Goal: Information Seeking & Learning: Learn about a topic

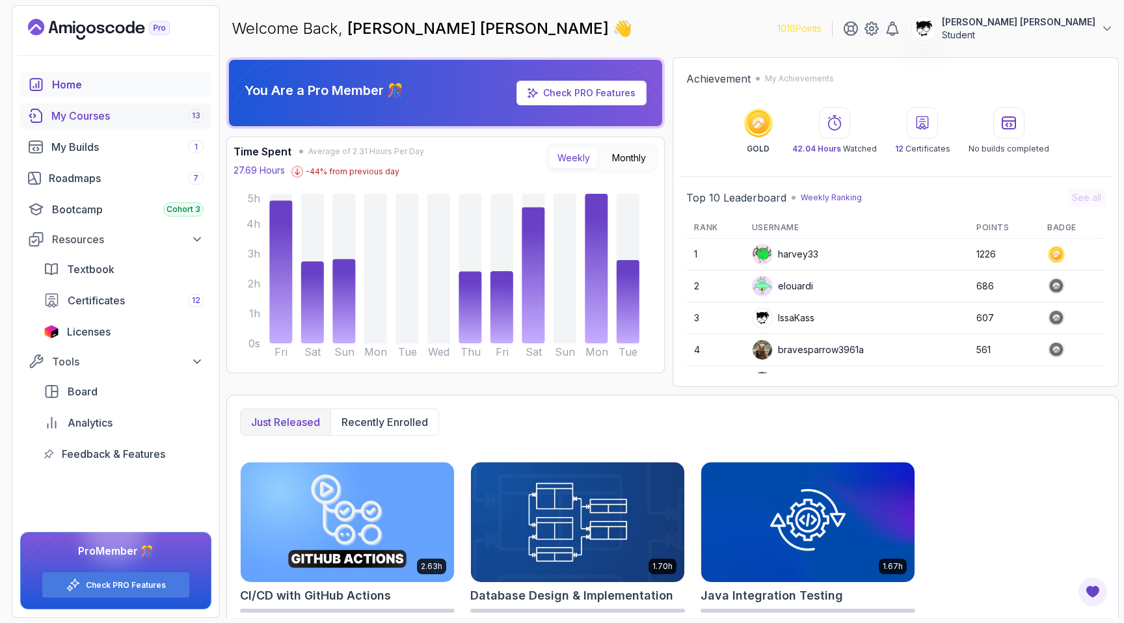
click at [67, 116] on div "My Courses 13" at bounding box center [127, 116] width 152 height 16
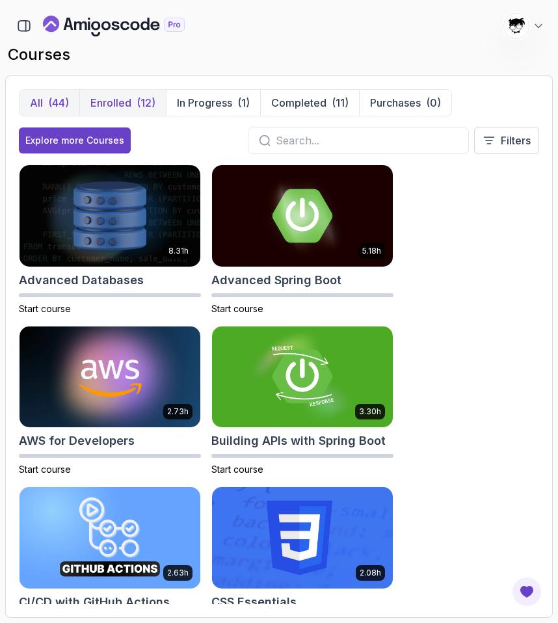
click at [129, 100] on p "Enrolled" at bounding box center [110, 103] width 41 height 16
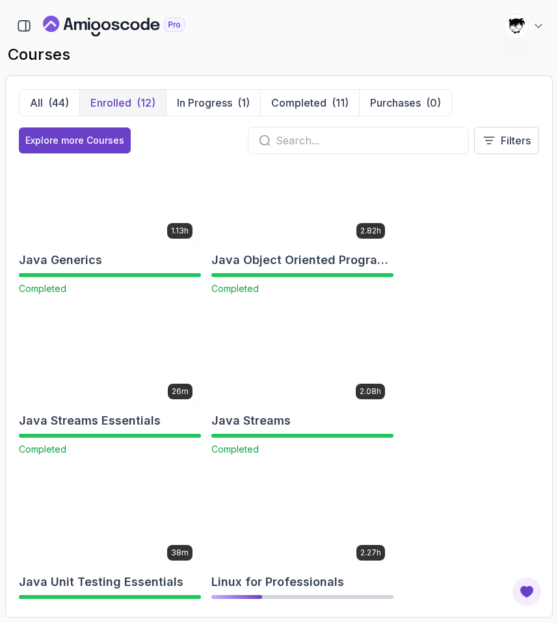
scroll to position [531, 0]
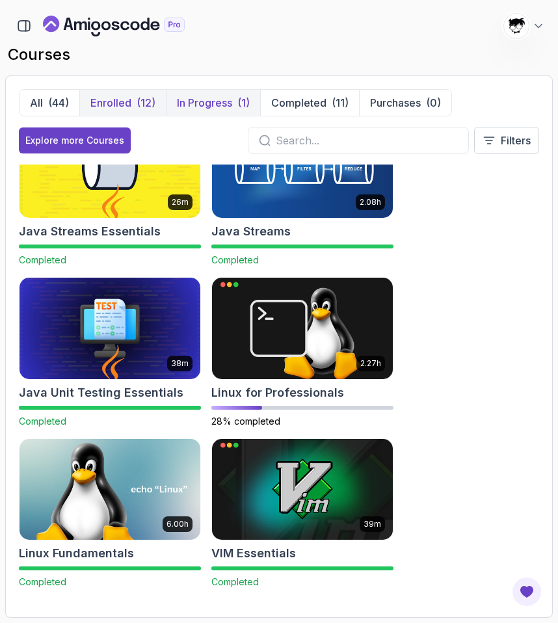
click at [229, 103] on p "In Progress" at bounding box center [204, 103] width 55 height 16
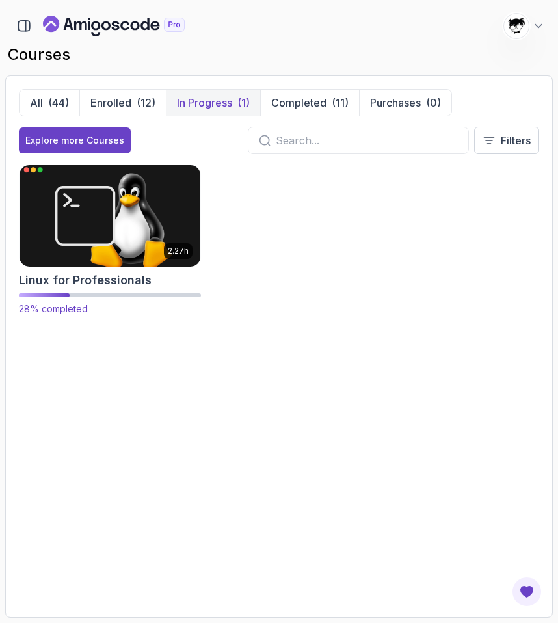
click at [73, 249] on img at bounding box center [110, 216] width 190 height 106
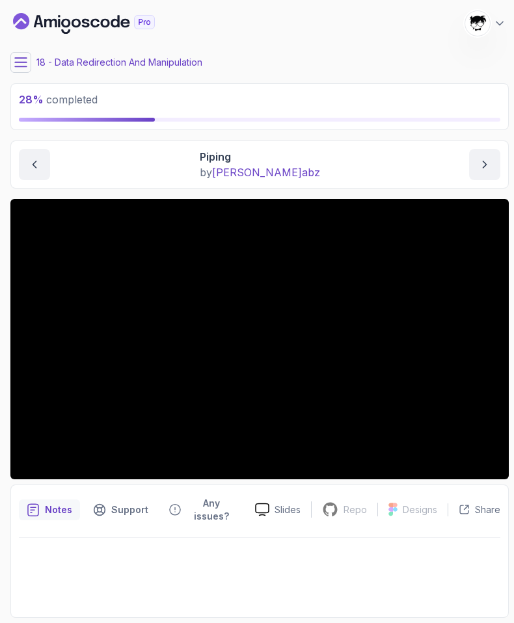
click at [23, 61] on icon at bounding box center [21, 62] width 12 height 8
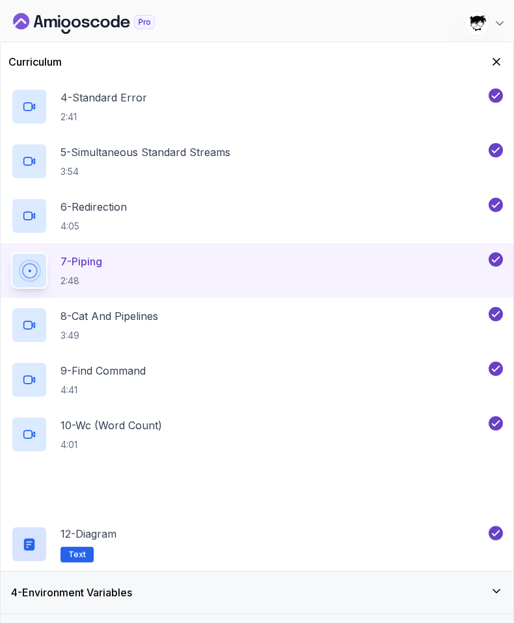
scroll to position [404, 0]
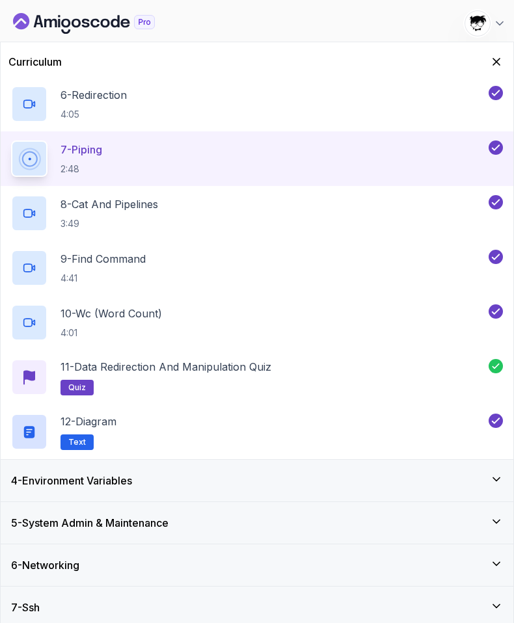
click at [87, 485] on h3 "4 - Environment Variables" at bounding box center [71, 481] width 121 height 16
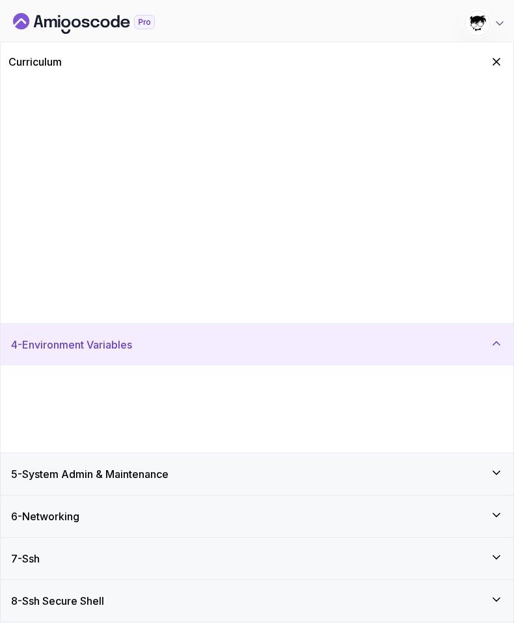
scroll to position [0, 0]
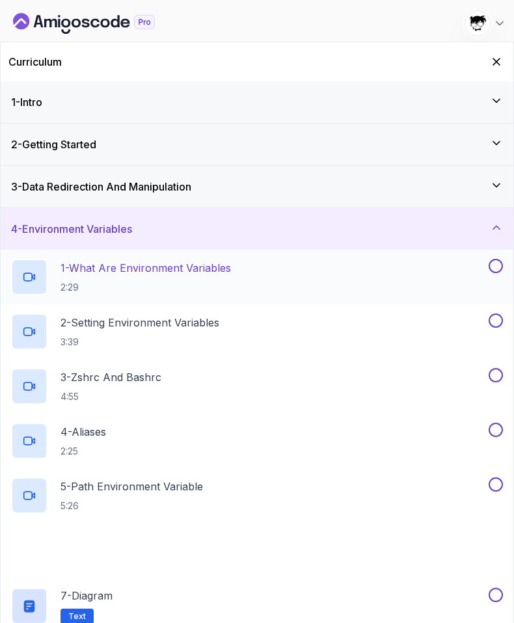
click at [101, 291] on p "2:29" at bounding box center [145, 287] width 170 height 13
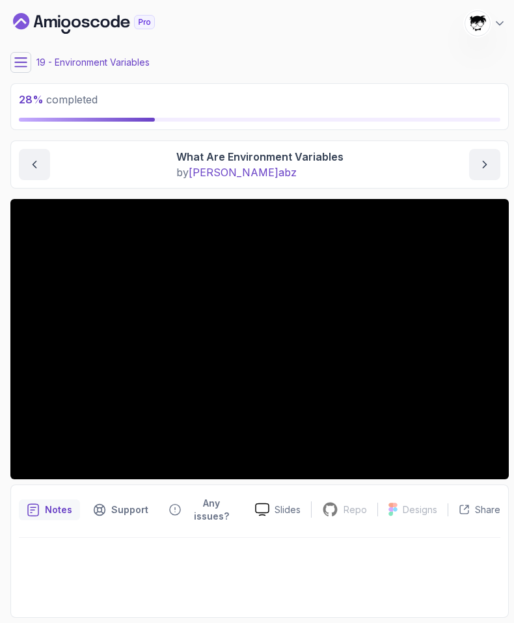
click at [19, 68] on icon at bounding box center [20, 62] width 13 height 13
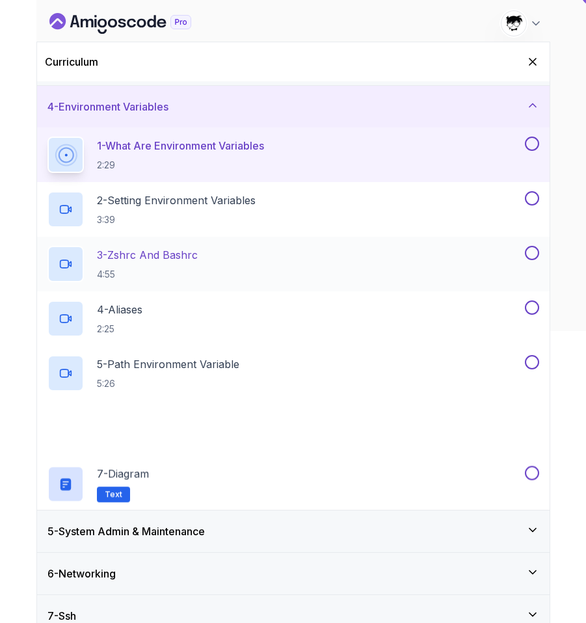
scroll to position [146, 0]
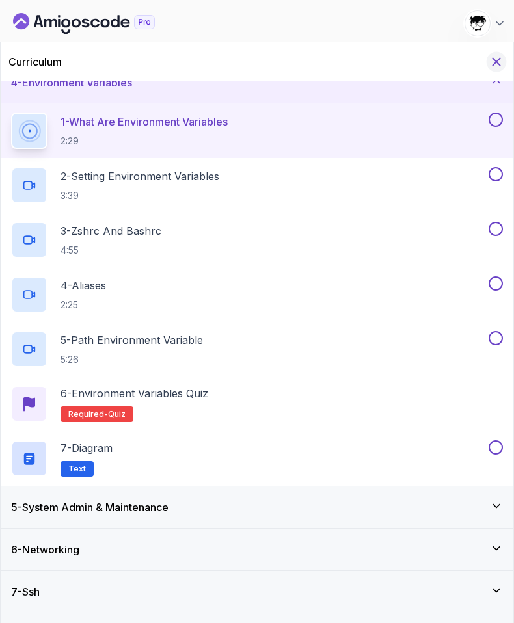
click at [496, 60] on icon "Hide Curriculum for mobile" at bounding box center [496, 62] width 14 height 14
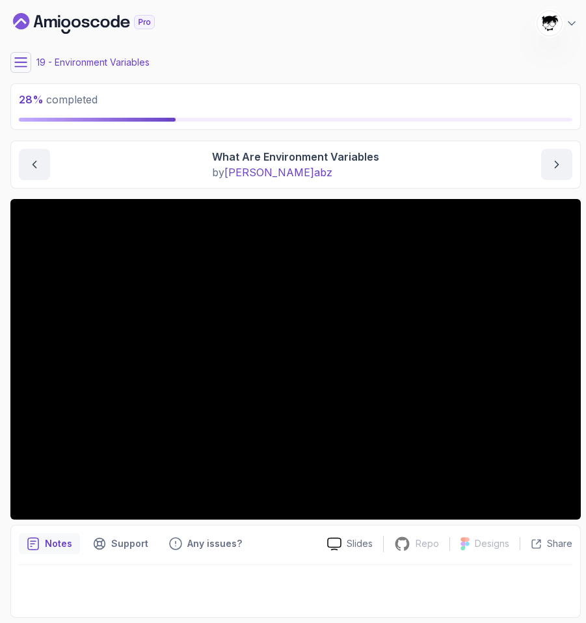
click at [411, 135] on main "My Courses Linux for Professionals 1016 Points [PERSON_NAME] [PERSON_NAME] Stud…" at bounding box center [295, 311] width 570 height 613
click at [21, 57] on button at bounding box center [20, 62] width 21 height 21
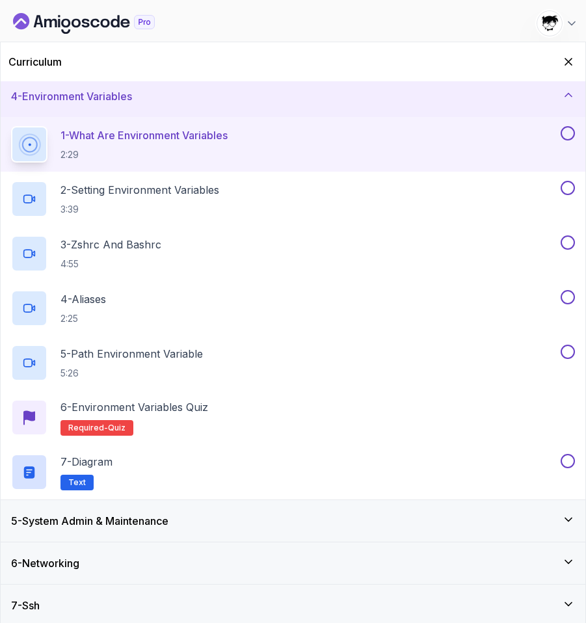
scroll to position [135, 0]
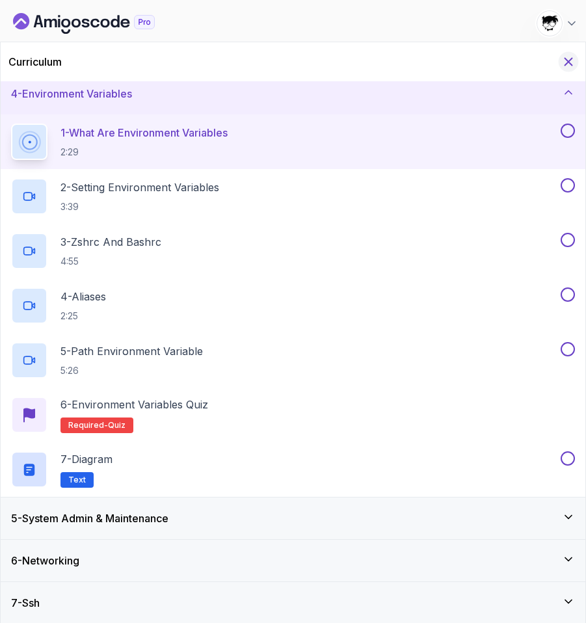
click at [572, 64] on icon "Hide Curriculum for mobile" at bounding box center [568, 62] width 14 height 14
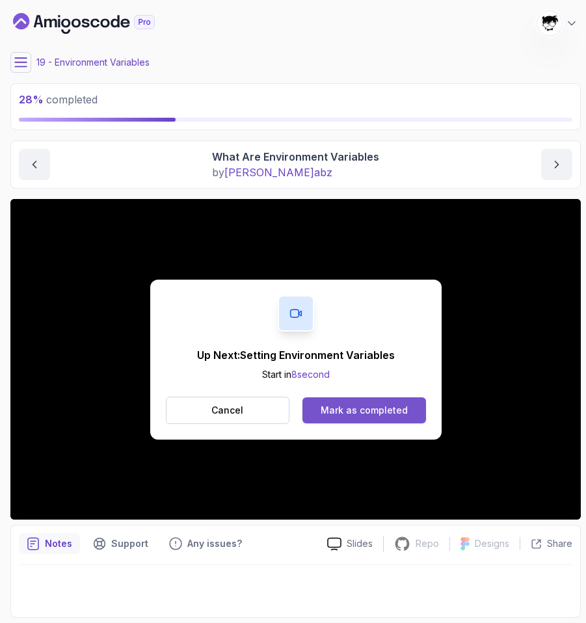
click at [331, 416] on div "Mark as completed" at bounding box center [364, 410] width 87 height 13
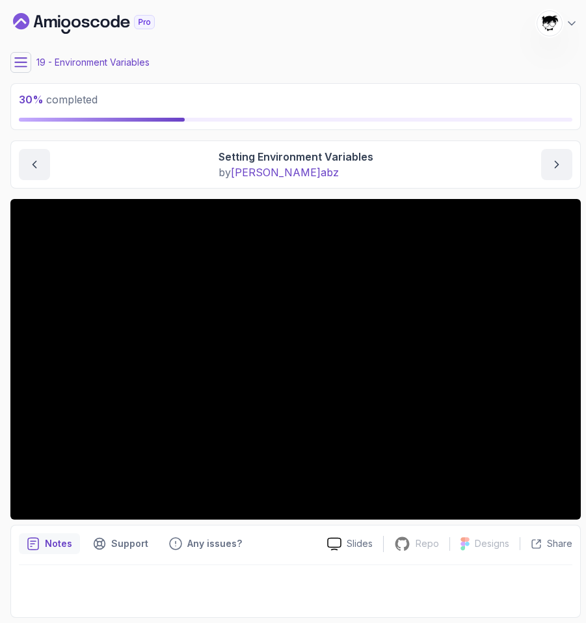
click at [17, 57] on icon at bounding box center [20, 62] width 13 height 13
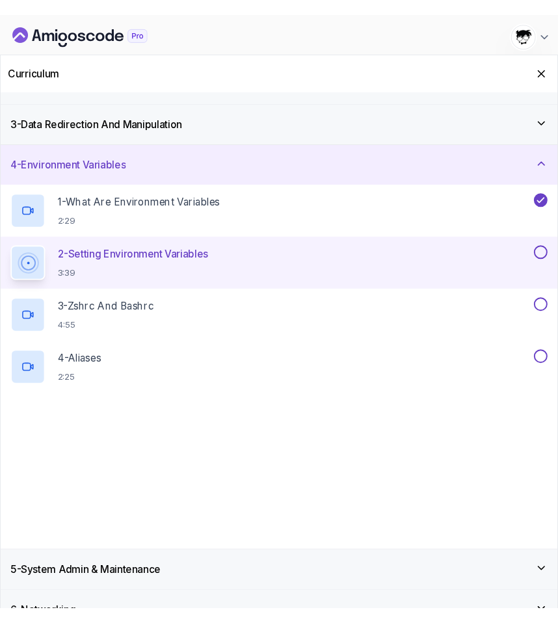
scroll to position [73, 0]
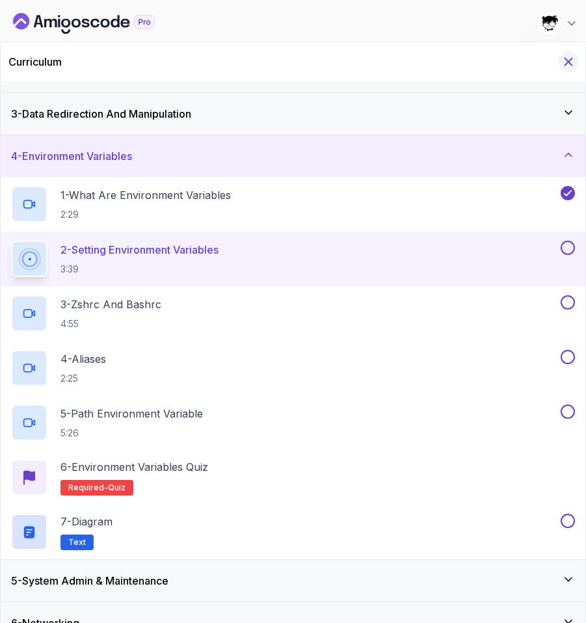
click at [568, 62] on icon "Hide Curriculum for mobile" at bounding box center [568, 62] width 14 height 14
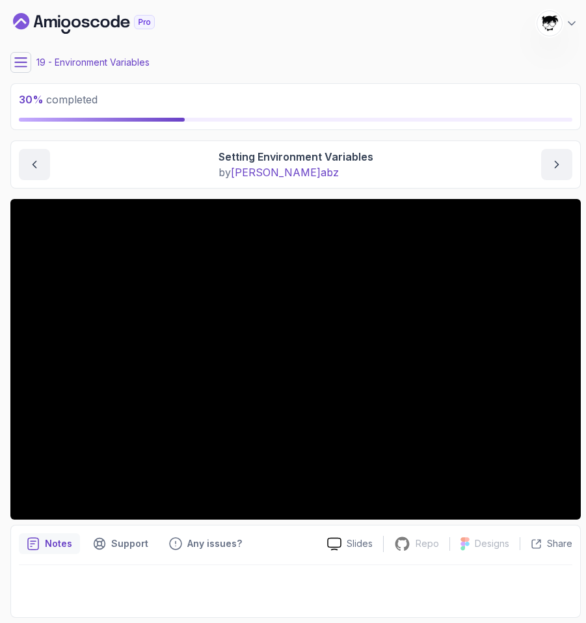
click at [254, 184] on div "Environment Variables Setting Environment Variables Setting Environment Variabl…" at bounding box center [295, 164] width 570 height 48
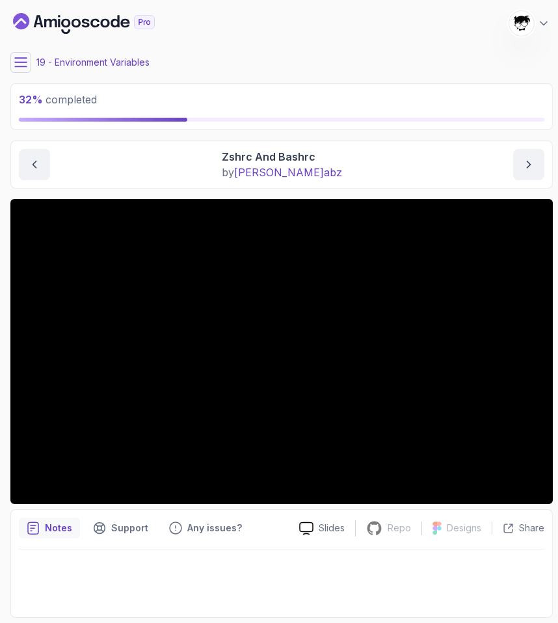
click at [19, 64] on icon at bounding box center [20, 62] width 13 height 13
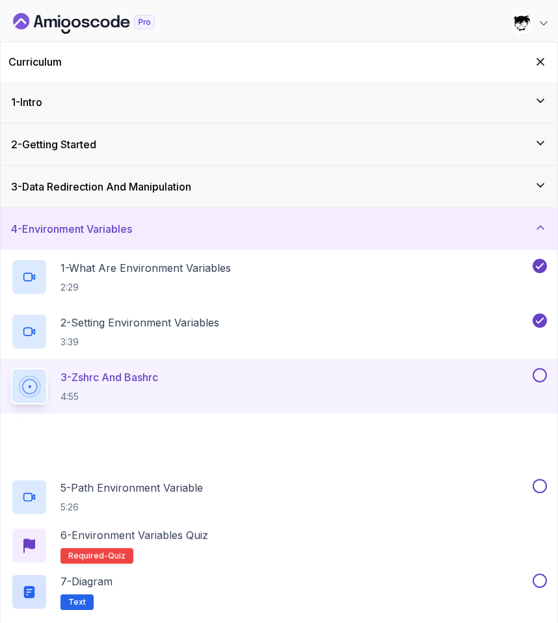
scroll to position [180, 0]
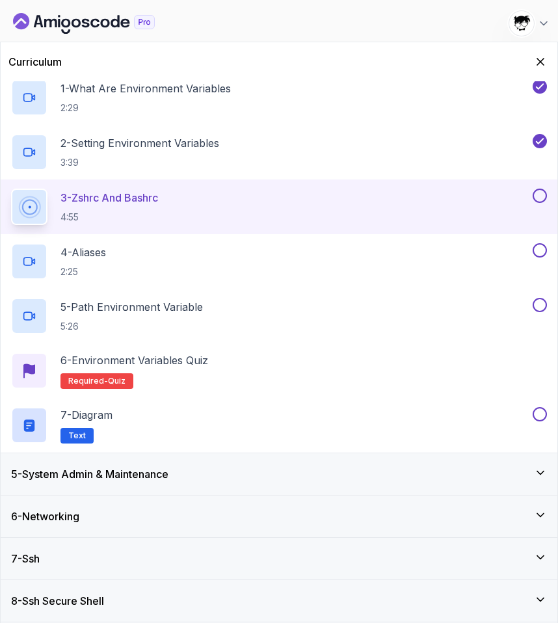
click at [549, 65] on div "Curriculum" at bounding box center [279, 61] width 557 height 39
click at [542, 63] on icon "Hide Curriculum for mobile" at bounding box center [540, 62] width 14 height 14
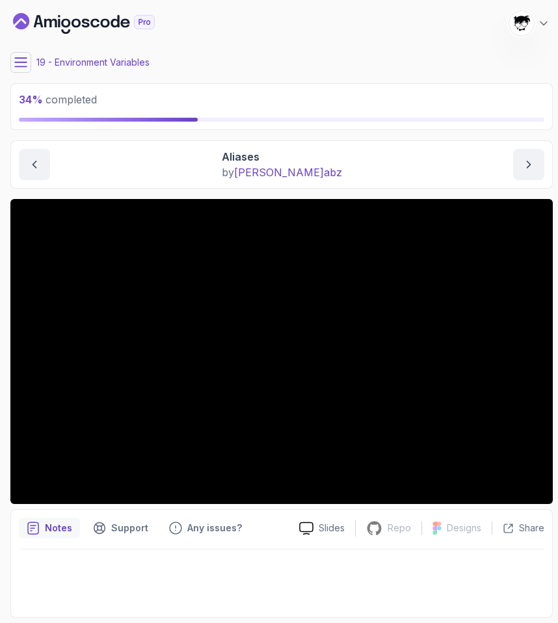
click at [23, 53] on button at bounding box center [20, 62] width 21 height 21
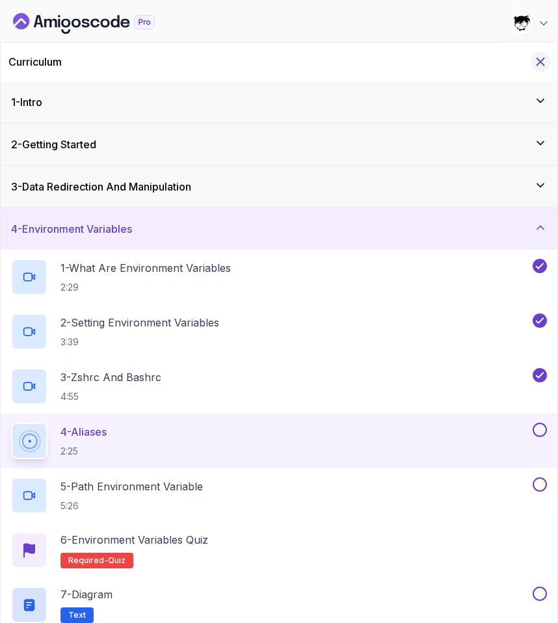
click at [542, 53] on button "Hide Curriculum for mobile" at bounding box center [541, 62] width 20 height 20
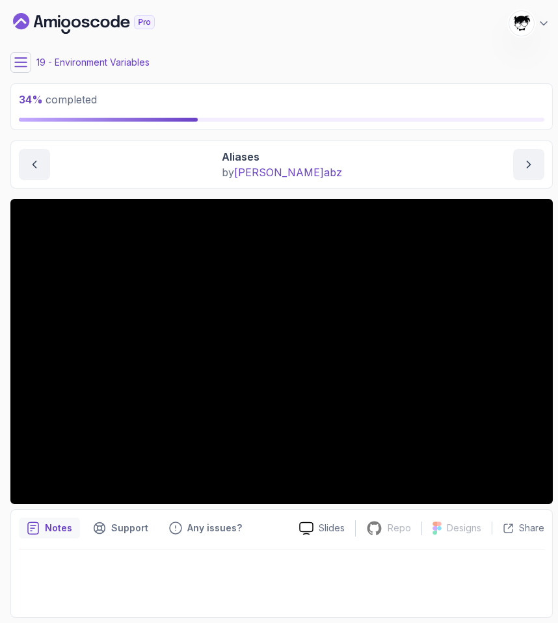
click at [15, 63] on icon at bounding box center [20, 62] width 13 height 13
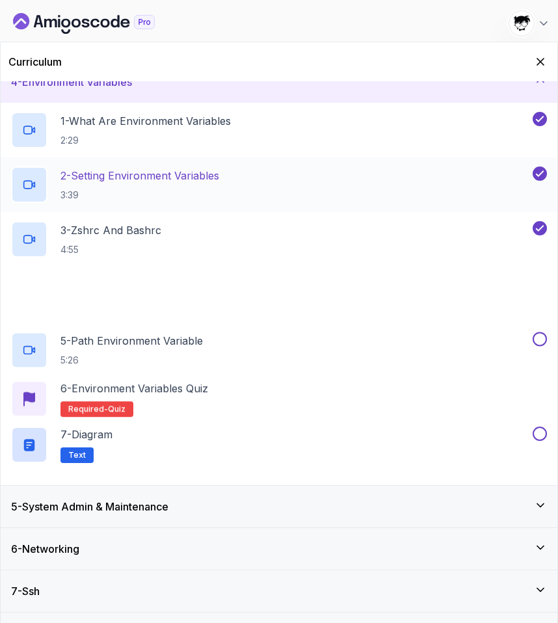
scroll to position [180, 0]
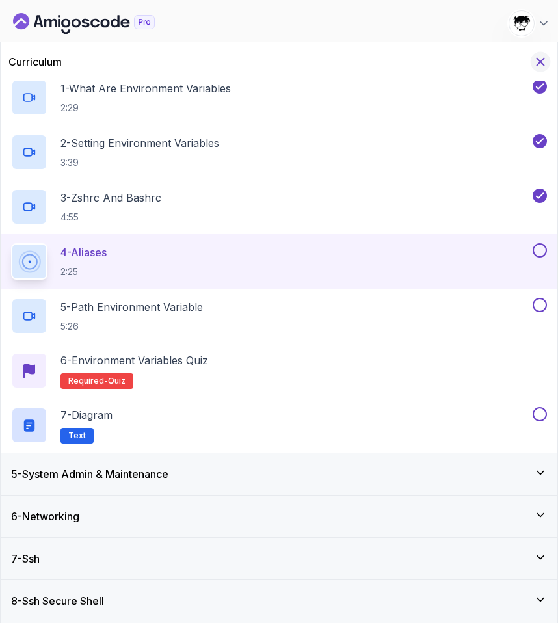
click at [538, 63] on icon "Hide Curriculum for mobile" at bounding box center [540, 62] width 7 height 7
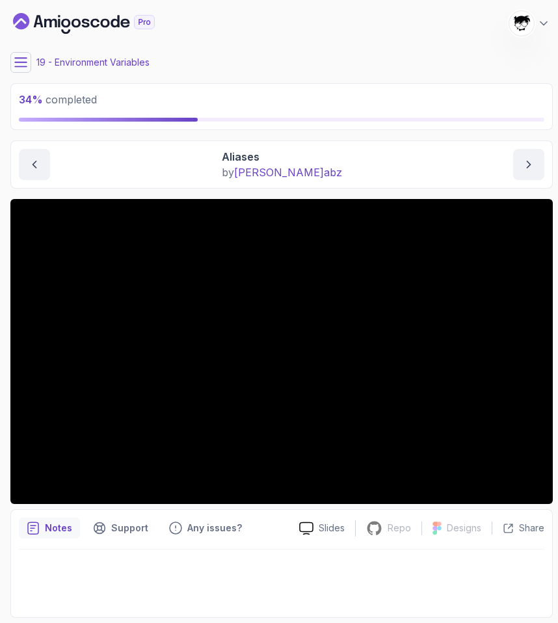
click at [29, 62] on button at bounding box center [20, 62] width 21 height 21
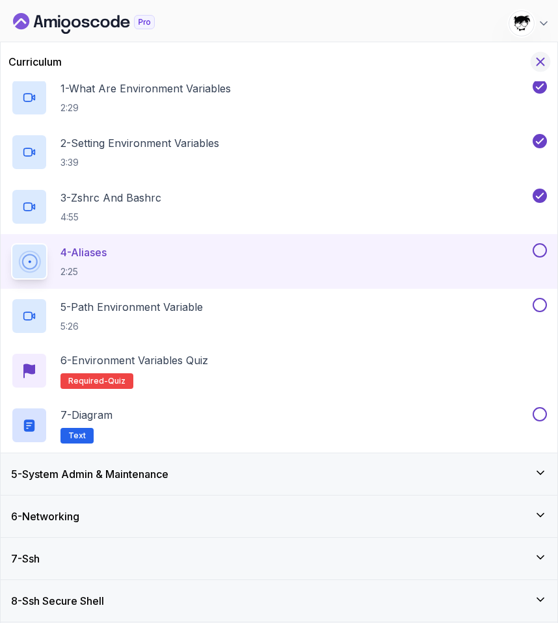
click at [540, 61] on icon "Hide Curriculum for mobile" at bounding box center [540, 62] width 7 height 7
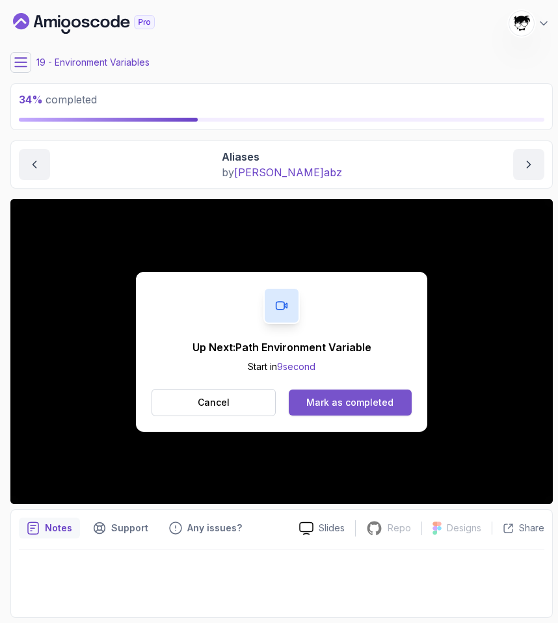
click at [322, 404] on div "Mark as completed" at bounding box center [349, 402] width 87 height 13
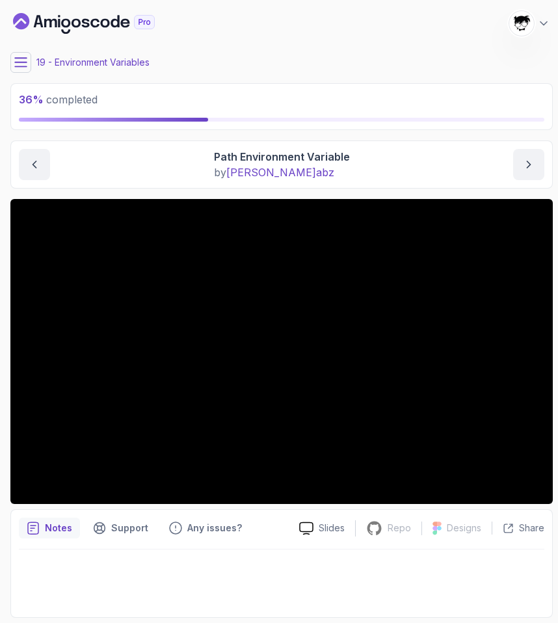
click at [29, 65] on button at bounding box center [20, 62] width 21 height 21
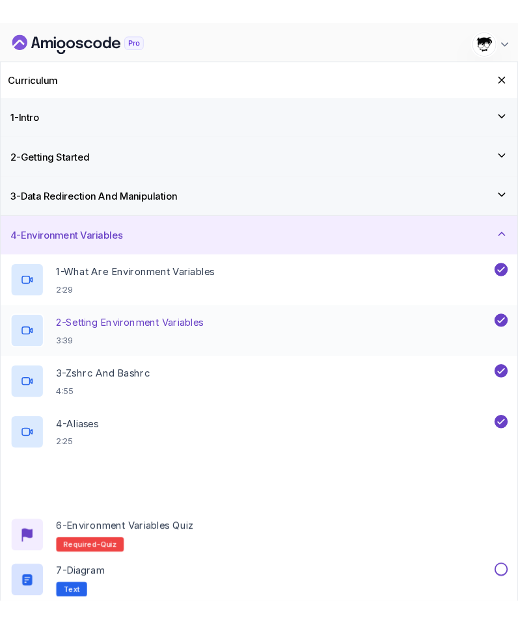
scroll to position [180, 0]
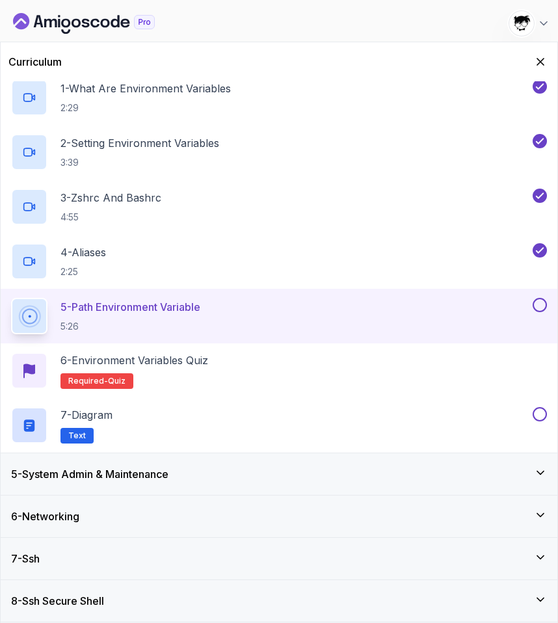
click at [544, 30] on button "[PERSON_NAME] [PERSON_NAME] Student" at bounding box center [530, 23] width 42 height 26
click at [538, 65] on icon "Hide Curriculum for mobile" at bounding box center [540, 62] width 14 height 14
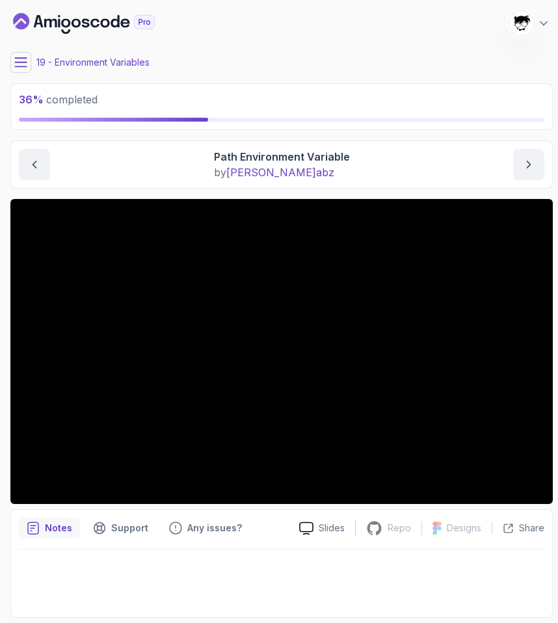
click at [5, 277] on section "36 % completed 1 - Intro 2 - Getting Started 3 - Data Redirection And Manipulat…" at bounding box center [279, 311] width 558 height 623
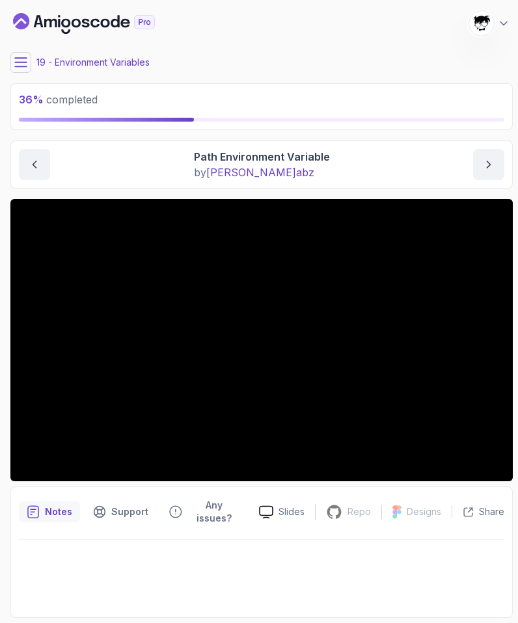
click at [27, 63] on button at bounding box center [20, 62] width 21 height 21
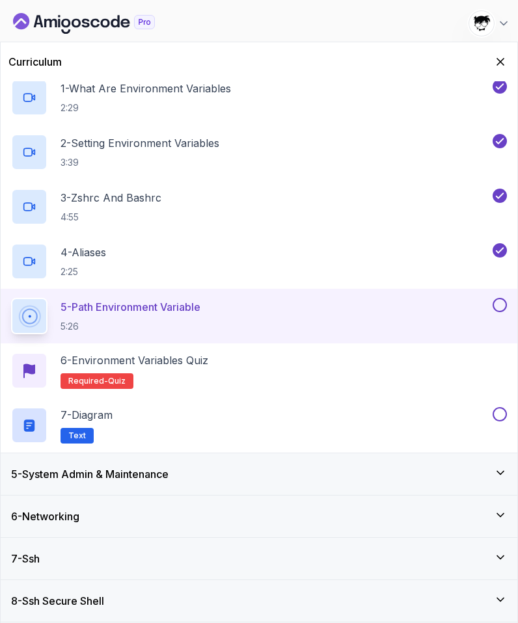
click at [177, 483] on div "5 - System Admin & Maintenance" at bounding box center [259, 474] width 516 height 42
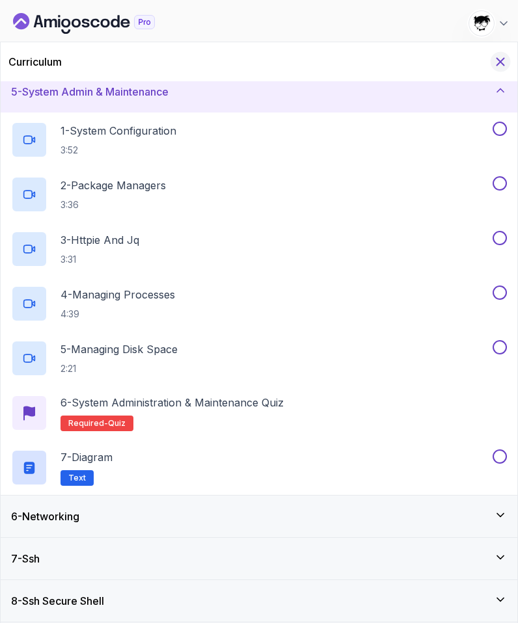
click at [496, 62] on icon "Hide Curriculum for mobile" at bounding box center [500, 62] width 14 height 14
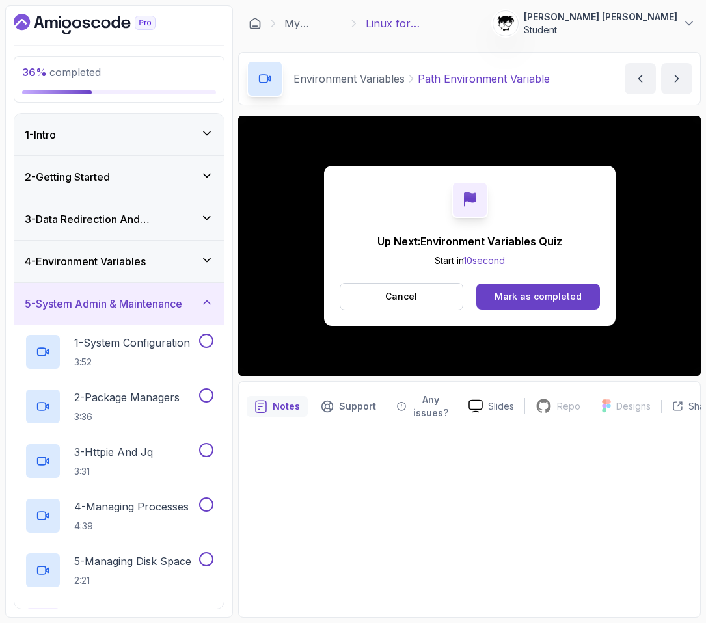
click at [646, 358] on div "Up Next: Environment Variables Quiz Start in 10 second Cancel Mark as completed" at bounding box center [469, 246] width 462 height 260
click at [534, 284] on button "Mark as completed" at bounding box center [537, 297] width 123 height 26
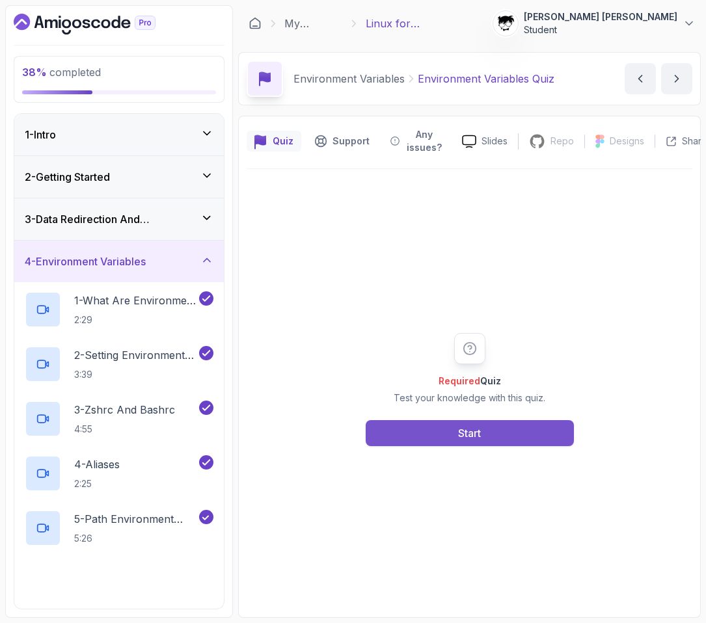
click at [492, 433] on button "Start" at bounding box center [470, 433] width 208 height 26
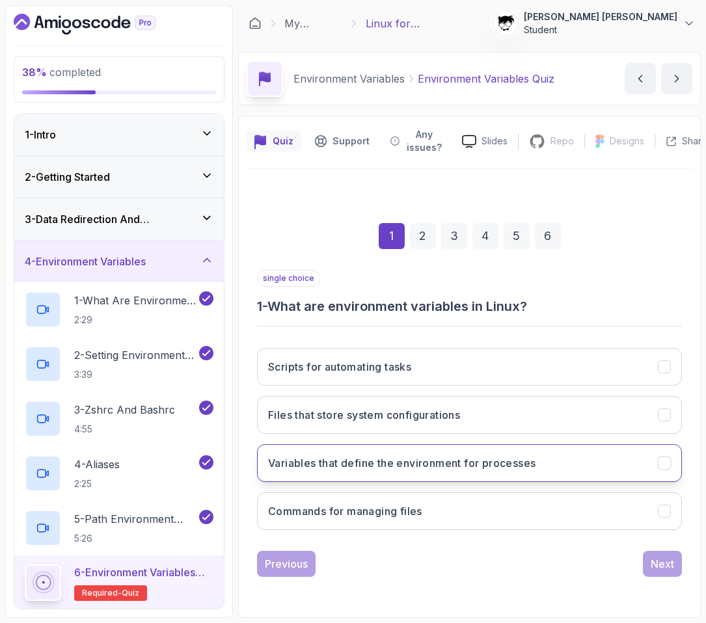
click at [490, 463] on h3 "Variables that define the environment for processes" at bounding box center [401, 463] width 267 height 16
click at [662, 565] on div "Next" at bounding box center [661, 564] width 23 height 16
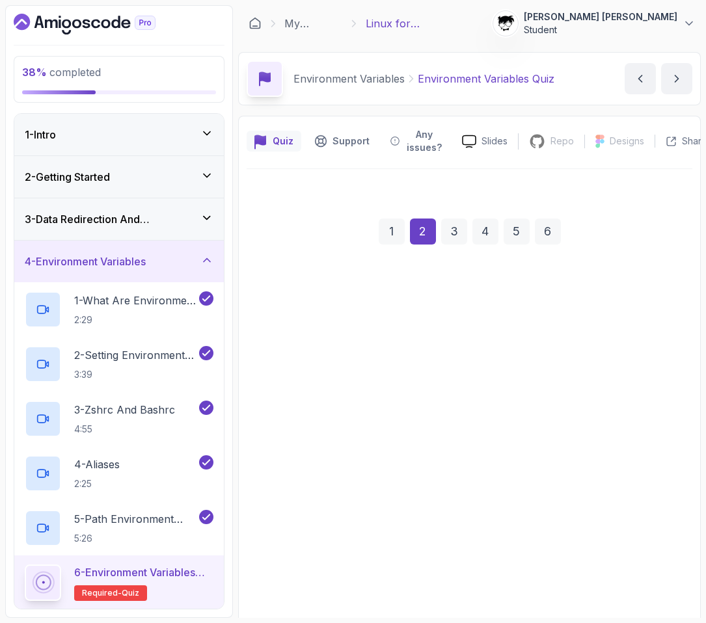
scroll to position [67, 0]
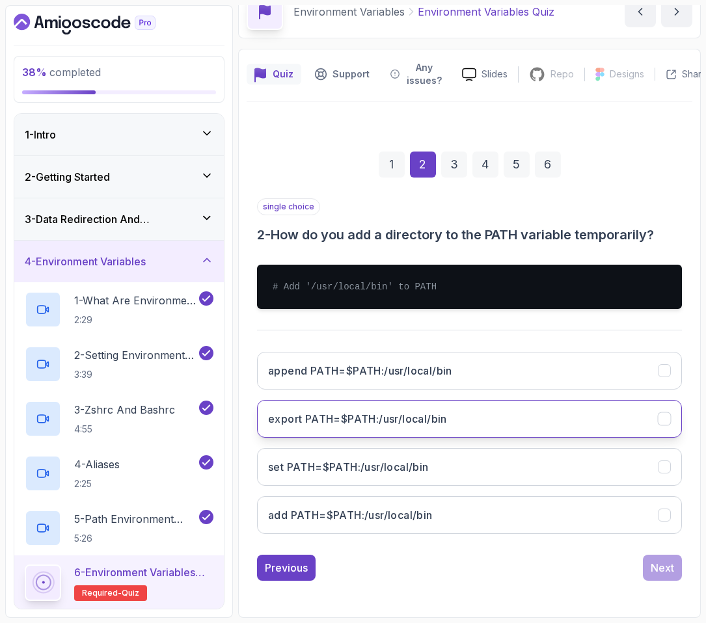
click at [461, 418] on button "export PATH=$PATH:/usr/local/bin" at bounding box center [469, 419] width 425 height 38
click at [656, 575] on div "Next" at bounding box center [661, 568] width 23 height 16
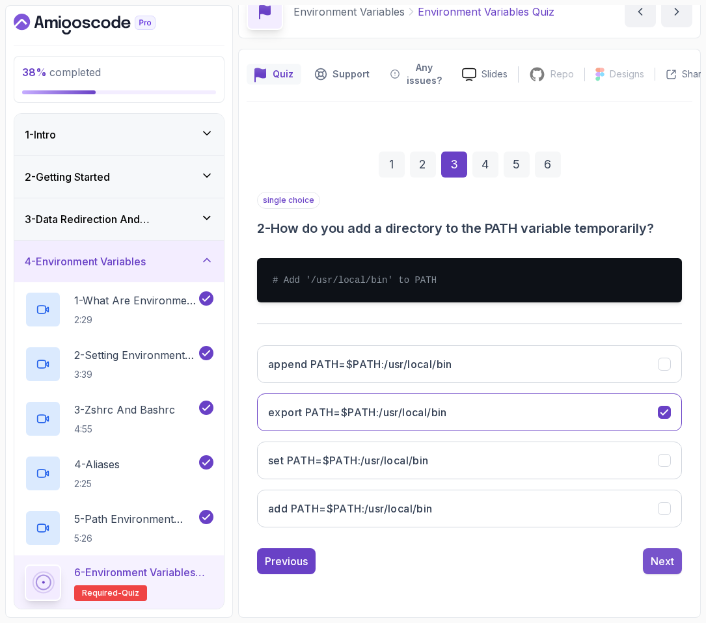
scroll to position [10, 0]
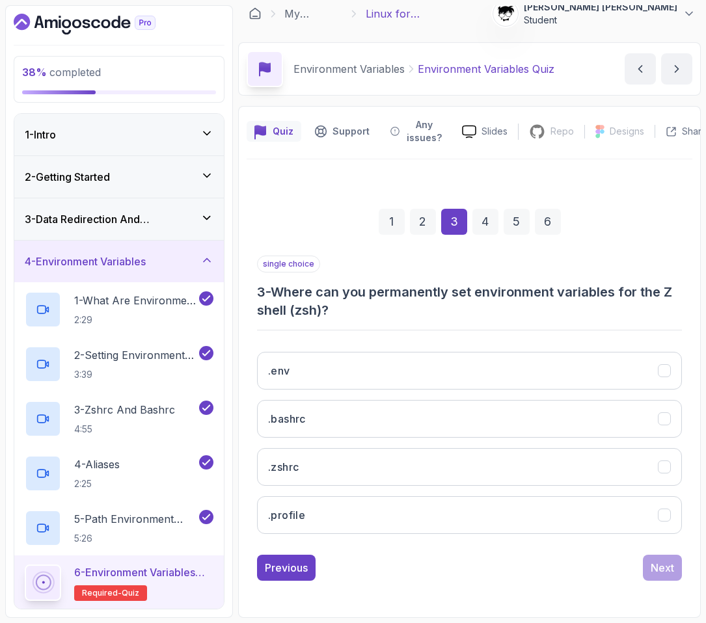
click at [265, 299] on h3 "3 - Where can you permanently set environment variables for the Z shell (zsh)?" at bounding box center [469, 301] width 425 height 36
click at [360, 304] on h3 "3 - Where can you permanently set environment variables for the Z shell (zsh)?" at bounding box center [469, 301] width 425 height 36
click at [306, 448] on button ".zshrc" at bounding box center [469, 467] width 425 height 38
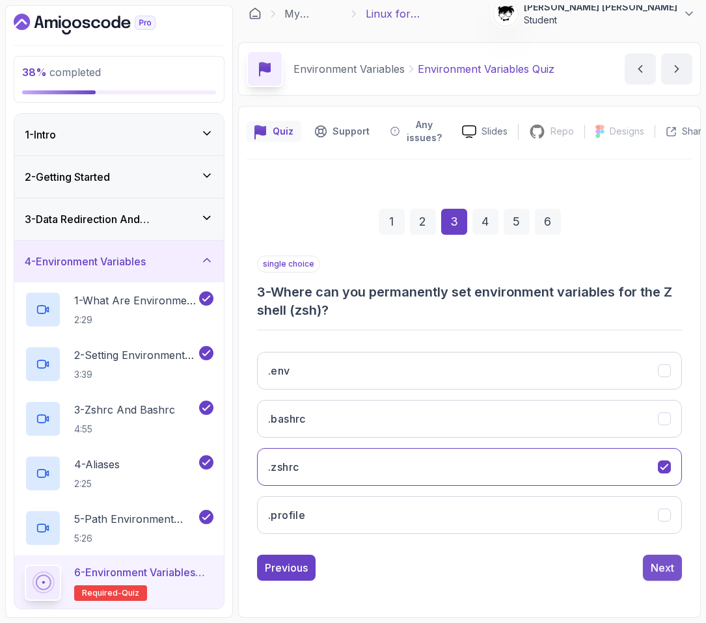
click at [656, 570] on div "Next" at bounding box center [661, 568] width 23 height 16
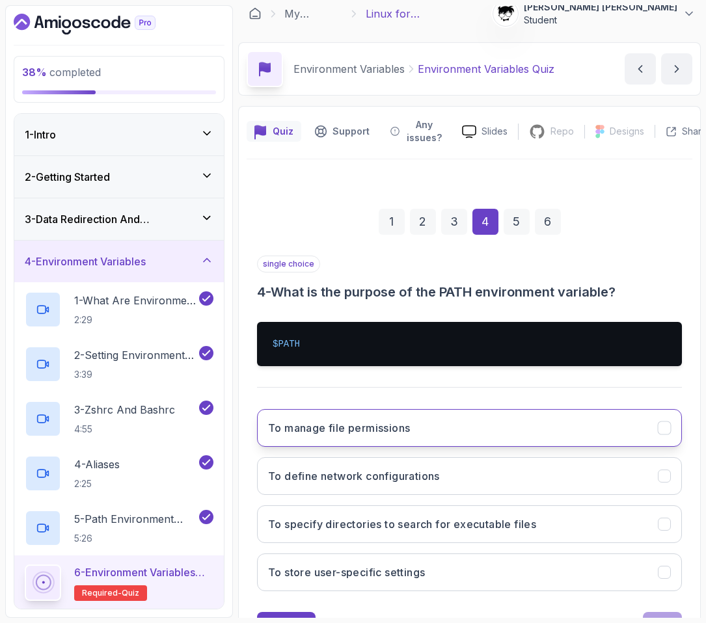
scroll to position [67, 0]
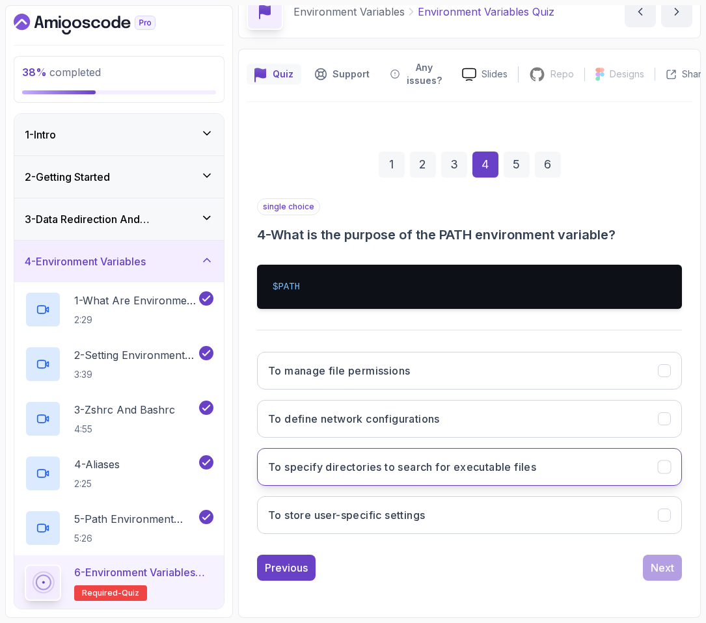
click at [428, 473] on h3 "To specify directories to search for executable files" at bounding box center [402, 467] width 268 height 16
click at [672, 578] on button "Next" at bounding box center [662, 568] width 39 height 26
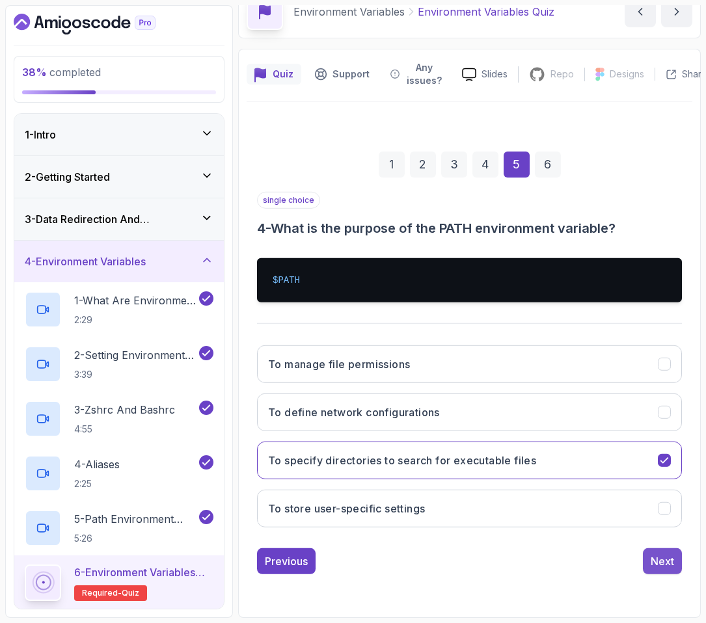
scroll to position [10, 0]
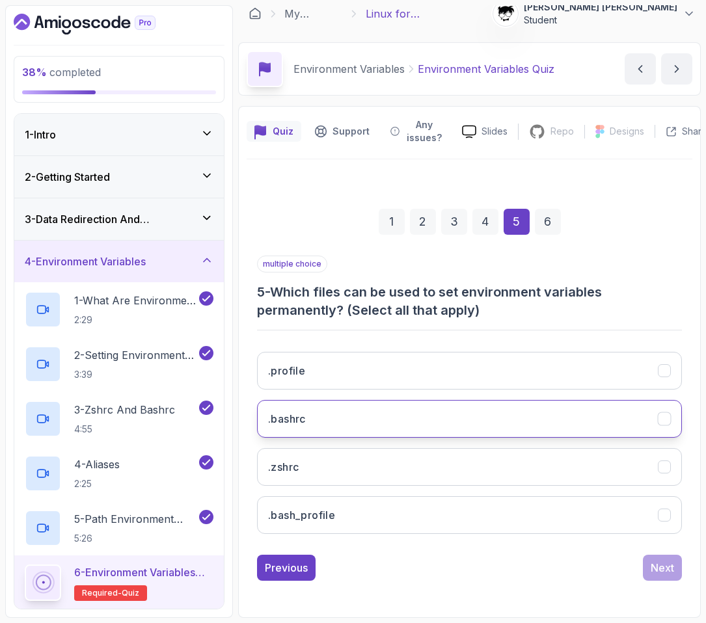
click at [335, 418] on button ".bashrc" at bounding box center [469, 419] width 425 height 38
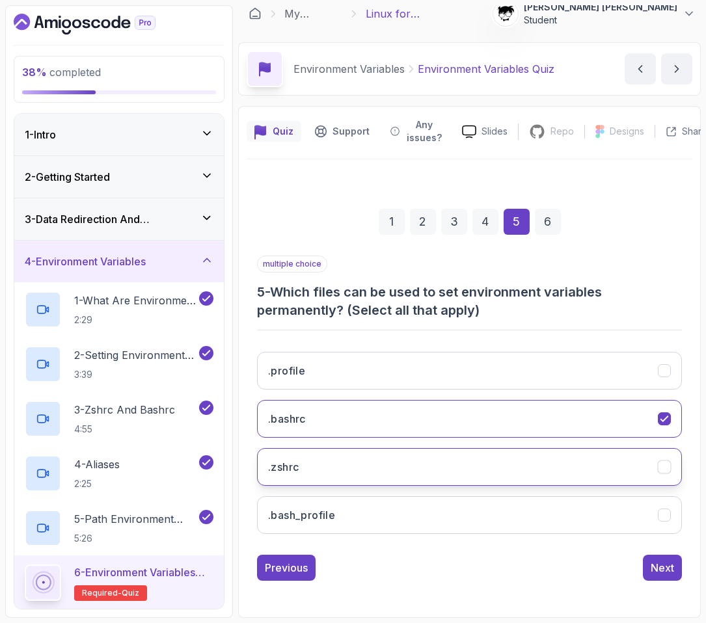
click at [317, 454] on button ".zshrc" at bounding box center [469, 467] width 425 height 38
click at [667, 563] on div "Next" at bounding box center [661, 568] width 23 height 16
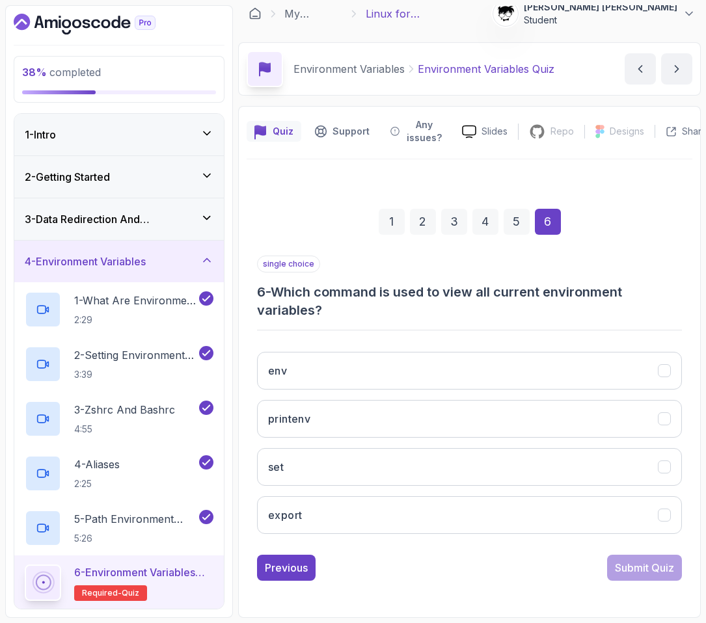
click at [294, 296] on h3 "6 - Which command is used to view all current environment variables?" at bounding box center [469, 301] width 425 height 36
click at [345, 315] on h3 "6 - Which command is used to view all current environment variables?" at bounding box center [469, 301] width 425 height 36
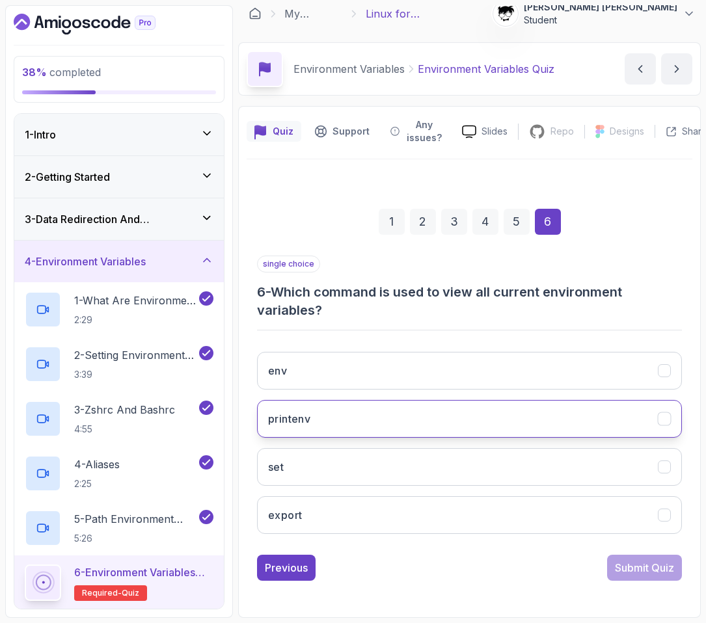
click at [308, 408] on button "printenv" at bounding box center [469, 419] width 425 height 38
click at [644, 565] on div "Submit Quiz" at bounding box center [644, 568] width 59 height 16
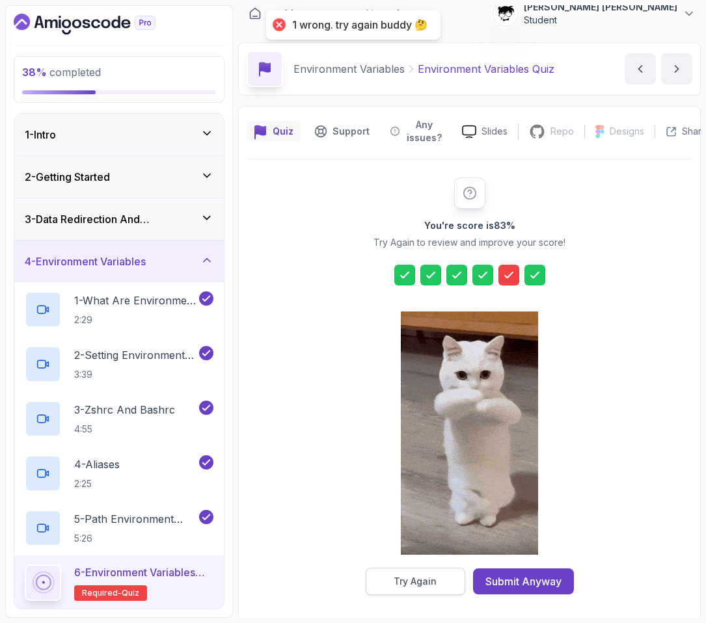
click at [419, 592] on button "Try Again" at bounding box center [416, 581] width 100 height 27
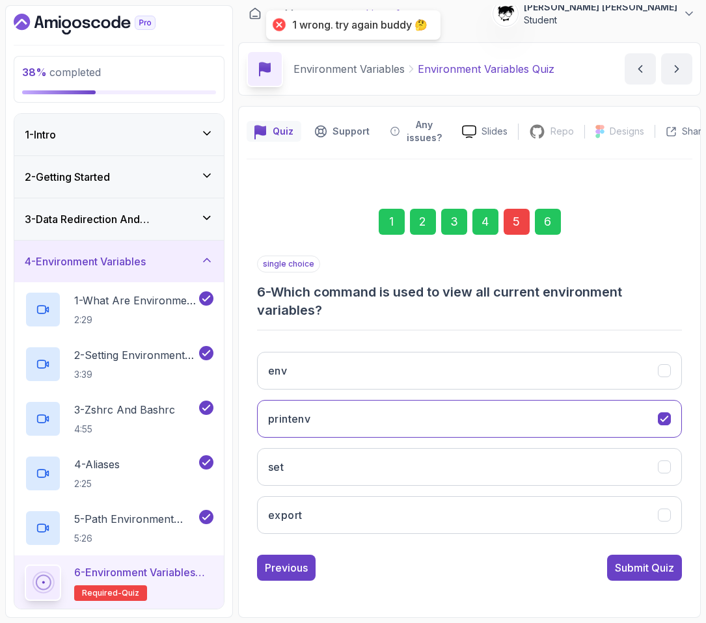
click at [517, 219] on div "5" at bounding box center [516, 222] width 26 height 26
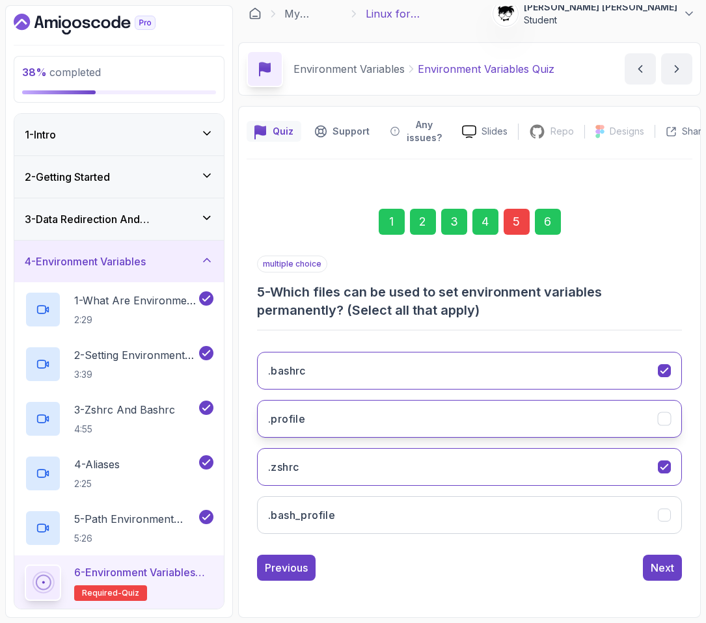
click at [300, 413] on h3 ".profile" at bounding box center [286, 419] width 37 height 16
click at [308, 420] on button ".profile" at bounding box center [469, 419] width 425 height 38
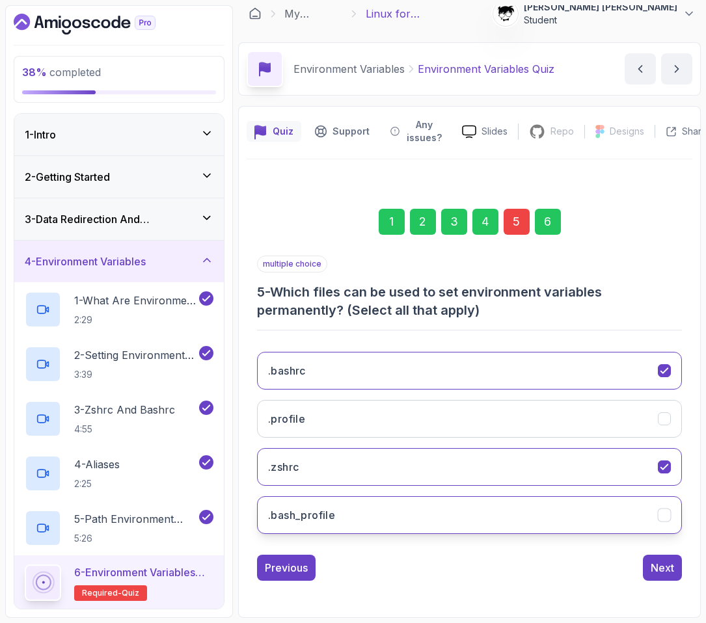
click at [329, 506] on button ".bash_profile" at bounding box center [469, 515] width 425 height 38
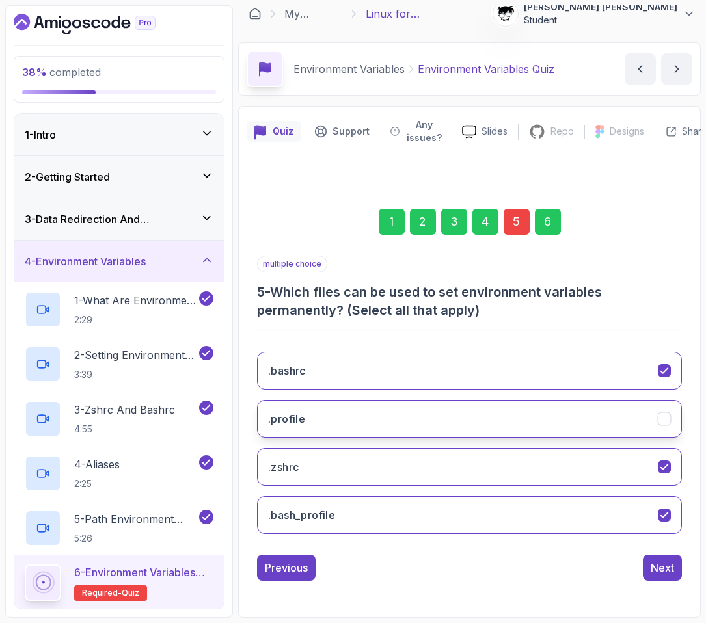
click at [332, 435] on button ".profile" at bounding box center [469, 419] width 425 height 38
click at [632, 563] on div "Previous Next" at bounding box center [469, 568] width 425 height 26
click at [646, 565] on button "Next" at bounding box center [662, 568] width 39 height 26
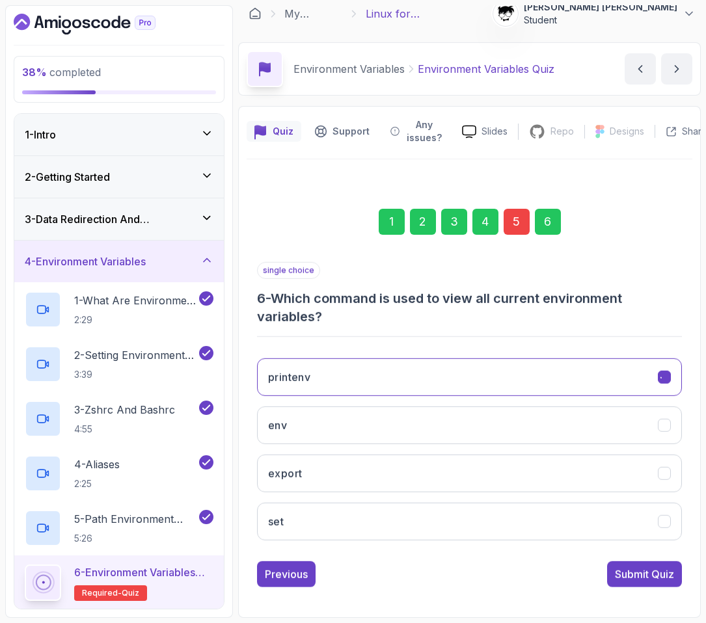
click at [646, 566] on div "Submit Quiz" at bounding box center [644, 574] width 59 height 16
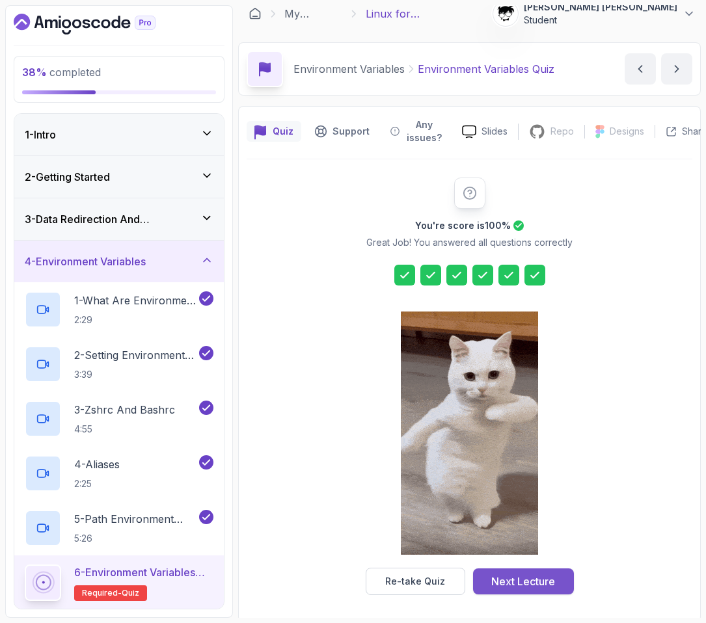
click at [505, 583] on div "Next Lecture" at bounding box center [523, 582] width 64 height 16
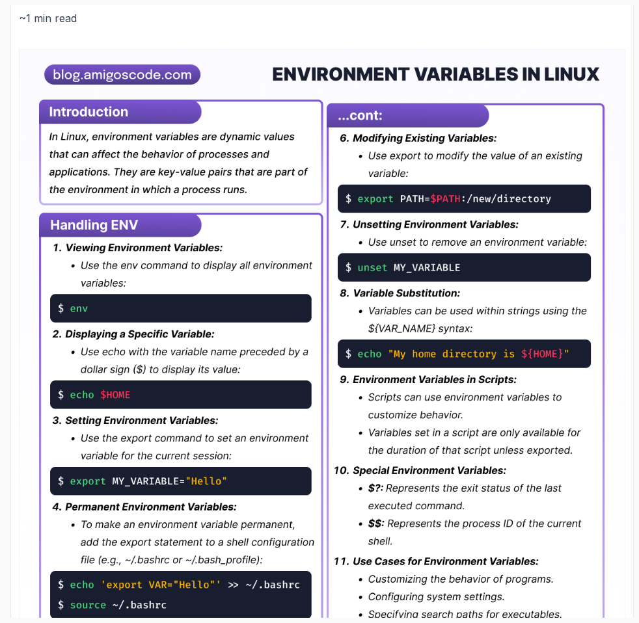
scroll to position [250, 0]
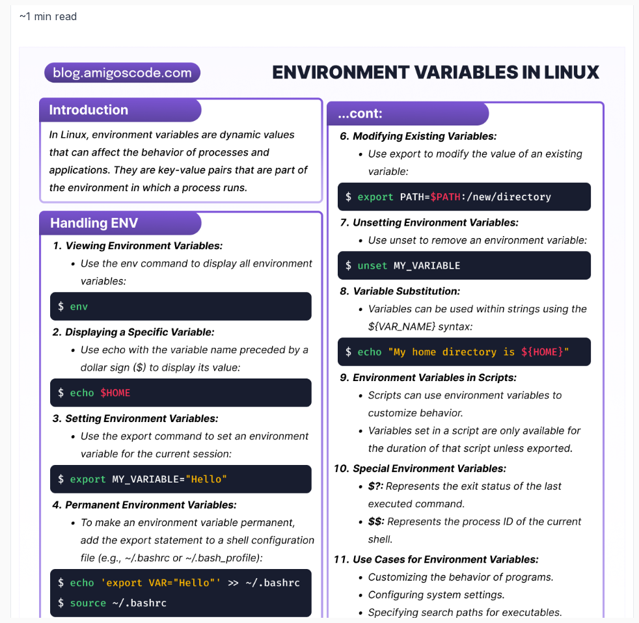
click at [106, 271] on img at bounding box center [322, 421] width 606 height 751
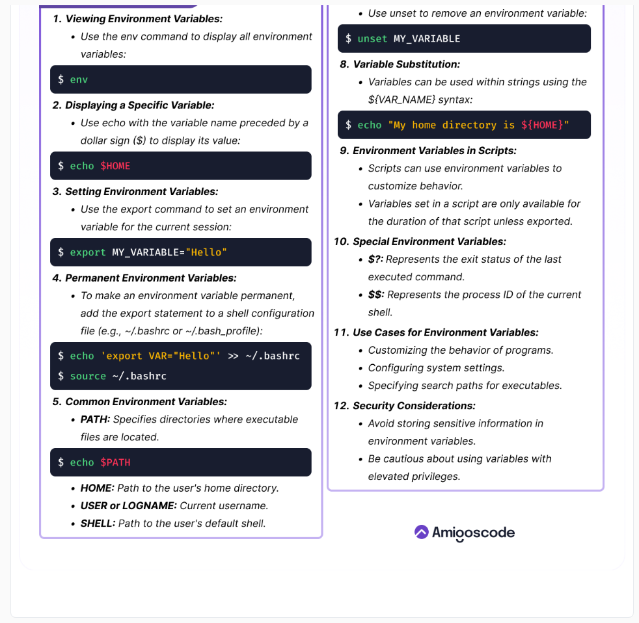
scroll to position [0, 0]
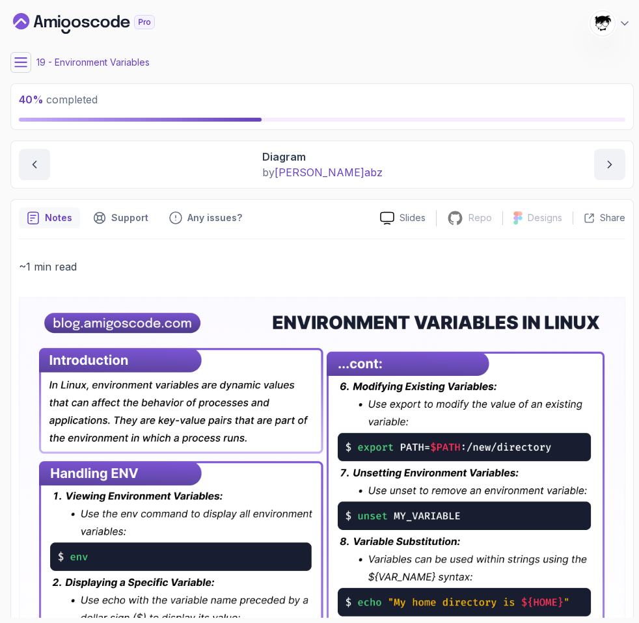
click at [12, 52] on div "19 - Environment Variables" at bounding box center [321, 62] width 623 height 21
click at [17, 55] on button at bounding box center [20, 62] width 21 height 21
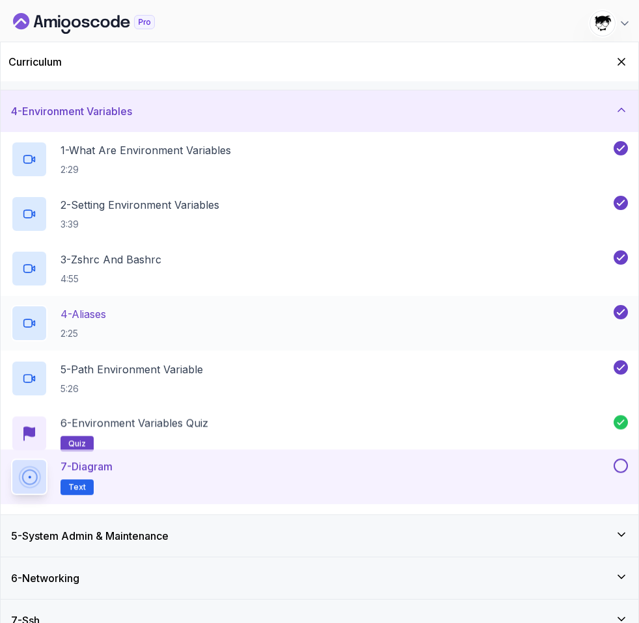
scroll to position [180, 0]
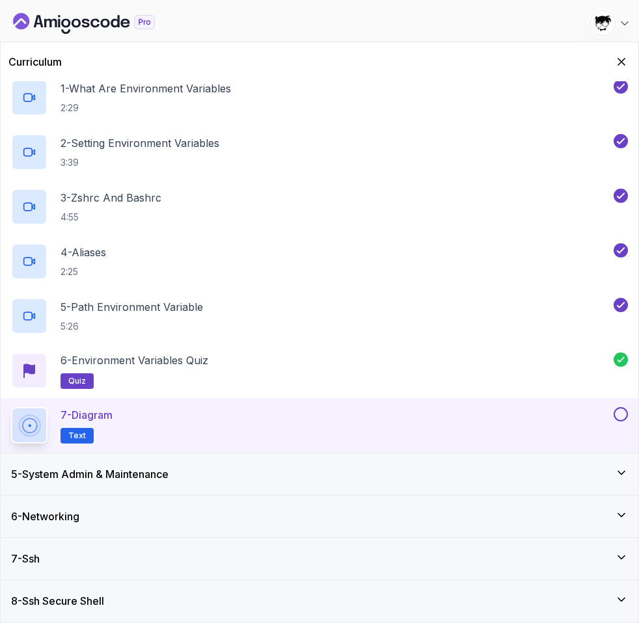
click at [619, 410] on button at bounding box center [620, 414] width 14 height 14
click at [578, 464] on div "5 - System Admin & Maintenance" at bounding box center [319, 474] width 637 height 42
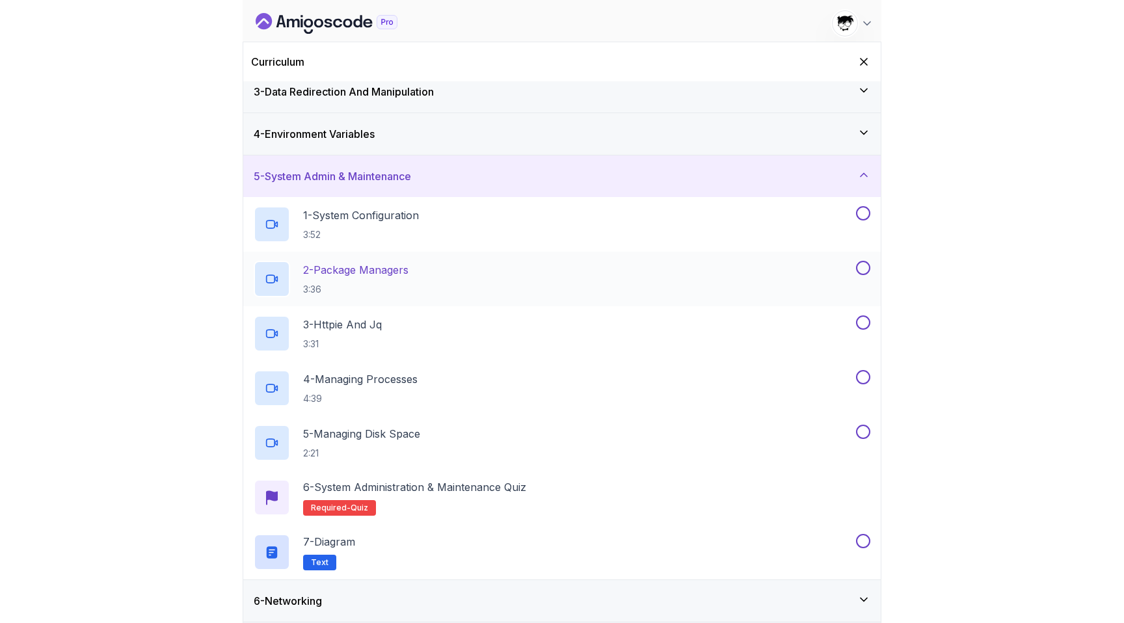
scroll to position [0, 0]
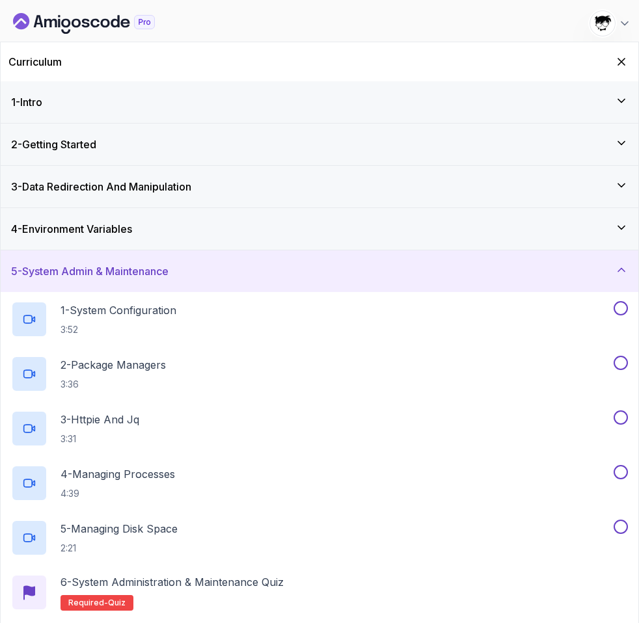
click at [60, 25] on icon "Dashboard" at bounding box center [84, 23] width 142 height 21
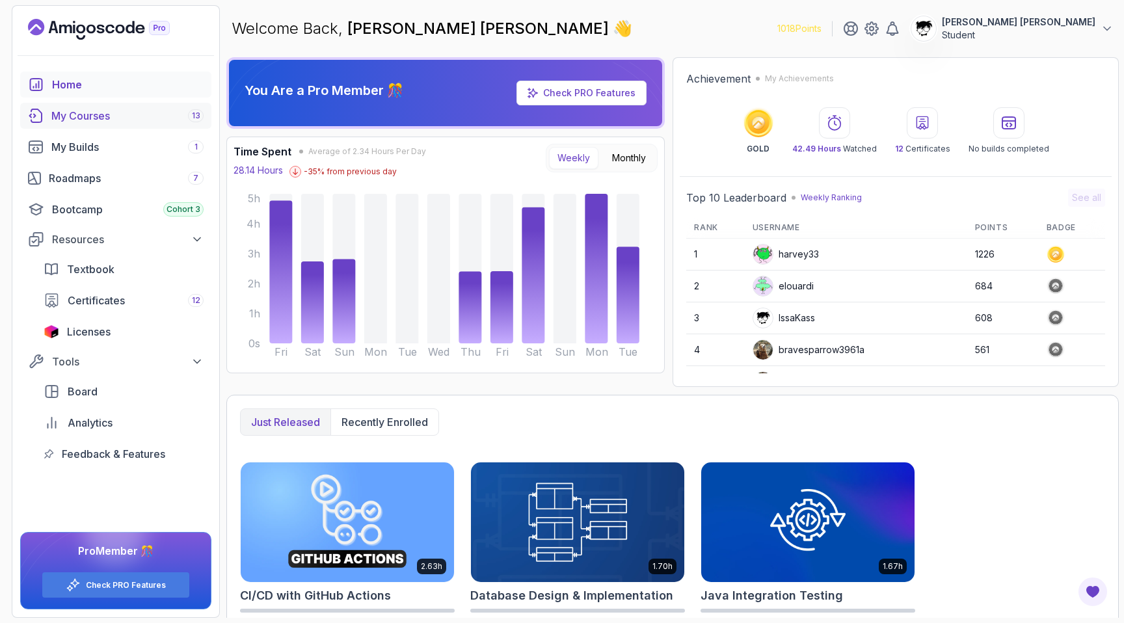
click at [137, 127] on link "My Courses 13" at bounding box center [115, 116] width 191 height 26
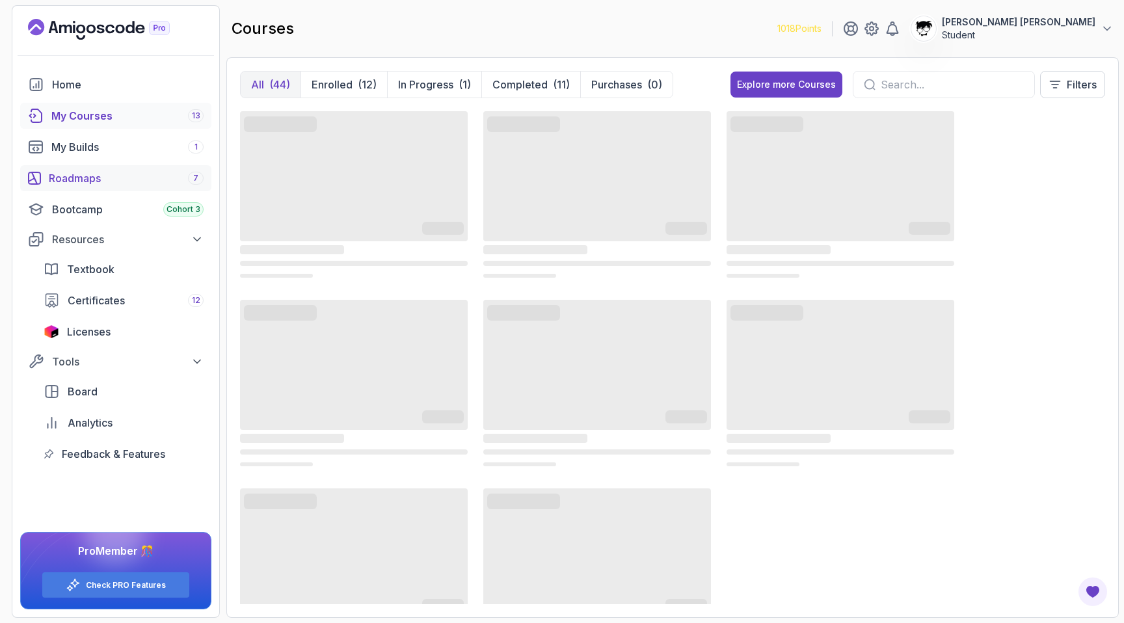
click at [121, 170] on div "Roadmaps 7" at bounding box center [126, 178] width 155 height 16
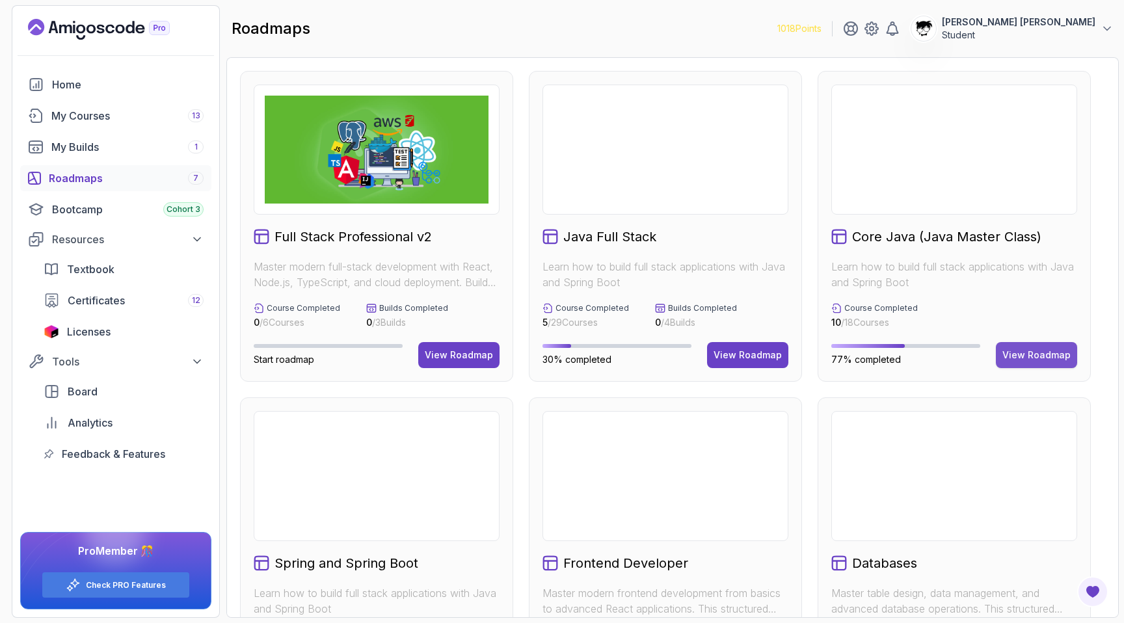
click at [1024, 358] on div "View Roadmap" at bounding box center [1036, 355] width 68 height 13
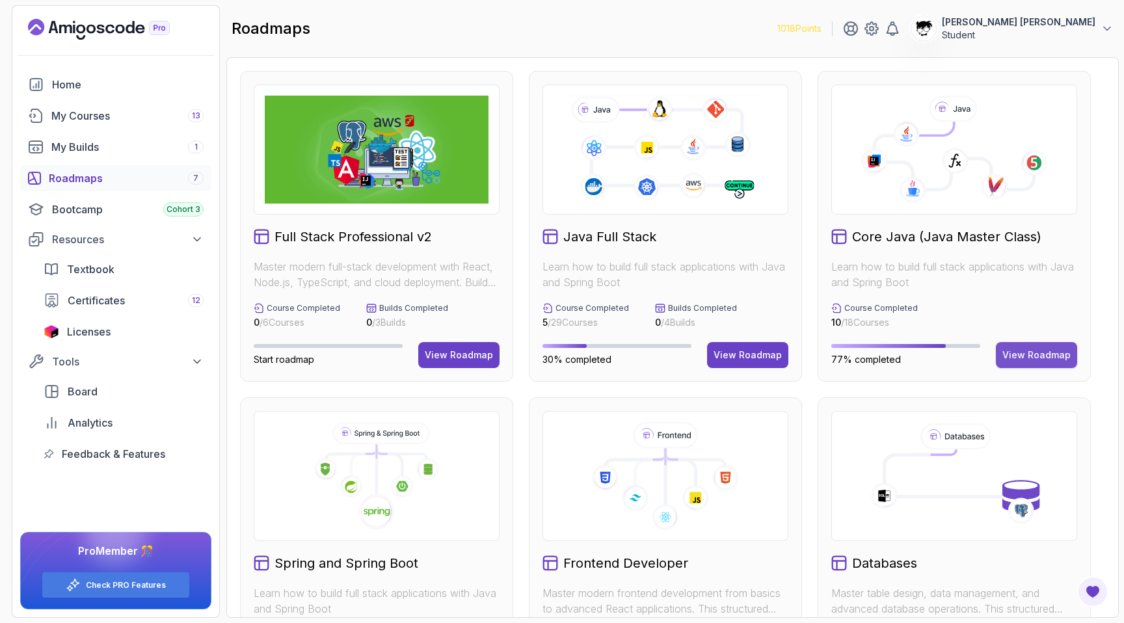
click at [1022, 350] on div "View Roadmap" at bounding box center [1036, 355] width 68 height 13
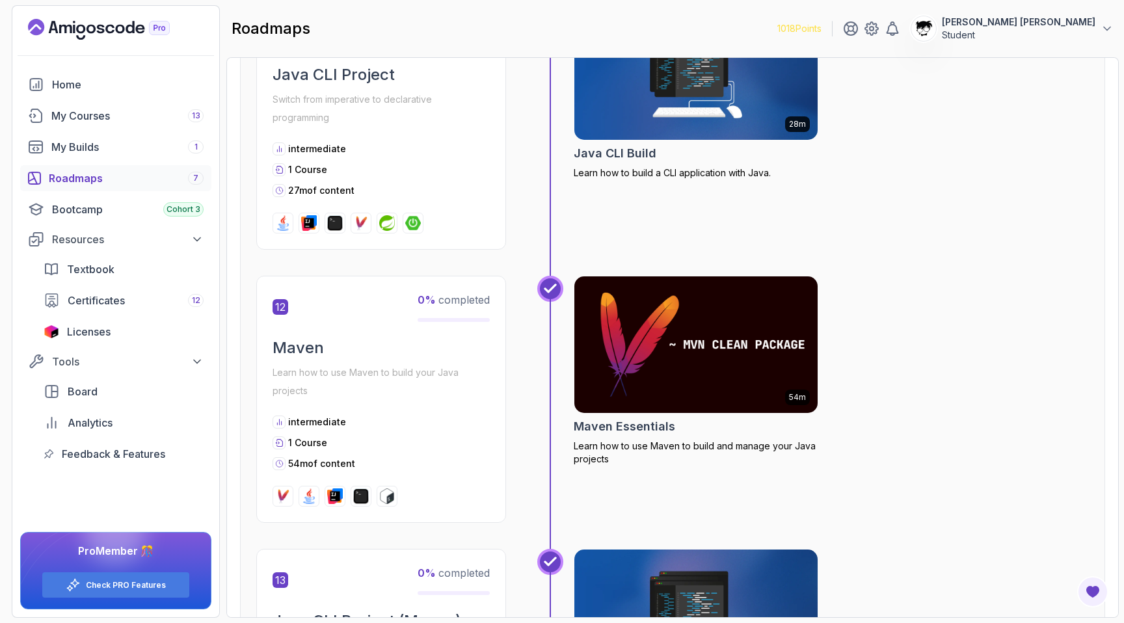
scroll to position [3199, 0]
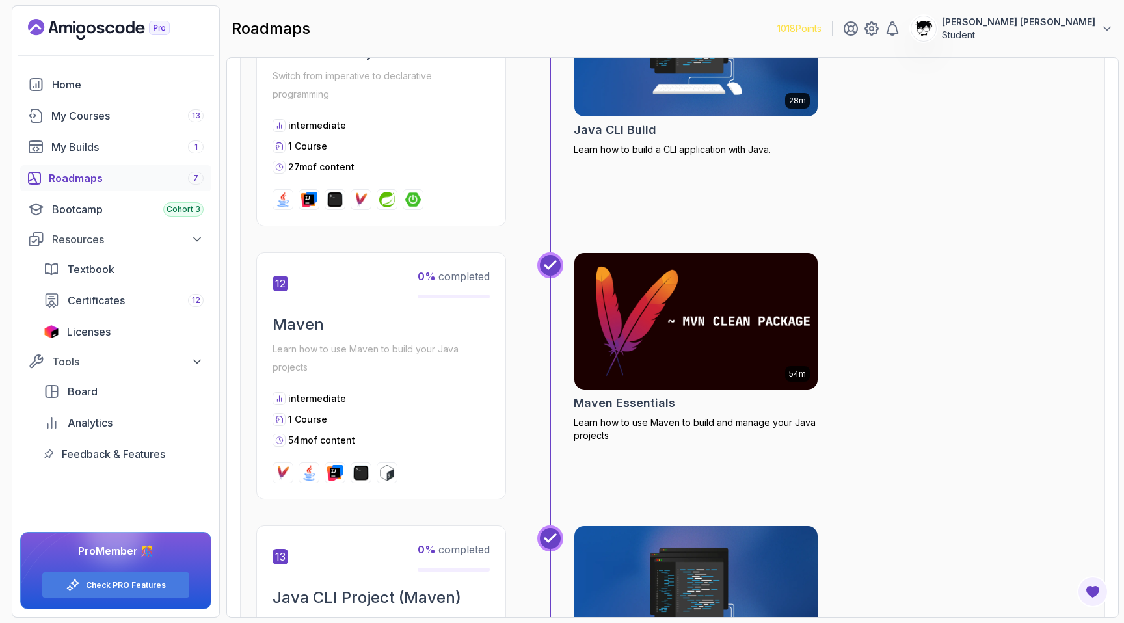
click at [687, 305] on img at bounding box center [696, 321] width 256 height 143
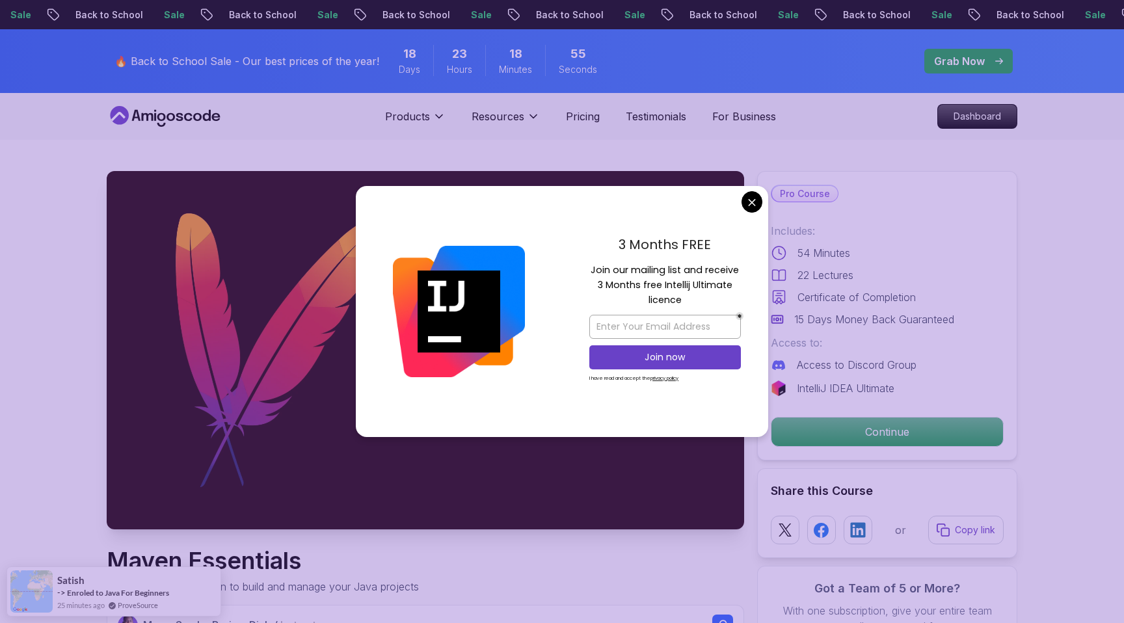
click at [758, 193] on div "3 Months FREE Join our mailing list and receive 3 Months free Intellij Ultimate…" at bounding box center [562, 311] width 412 height 251
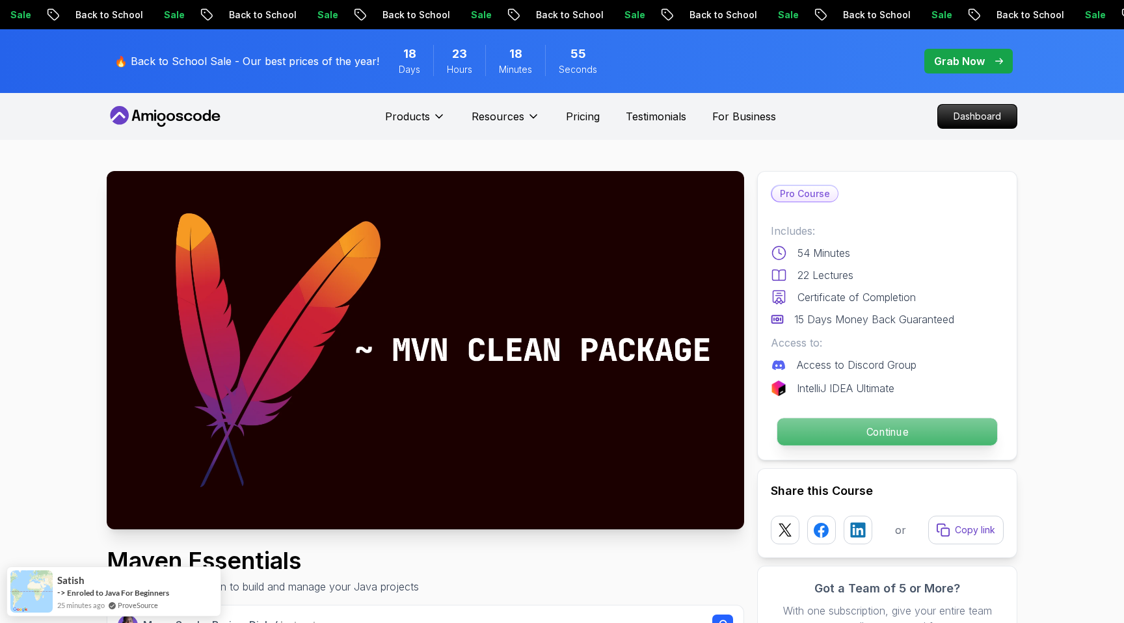
click at [855, 427] on p "Continue" at bounding box center [887, 431] width 220 height 27
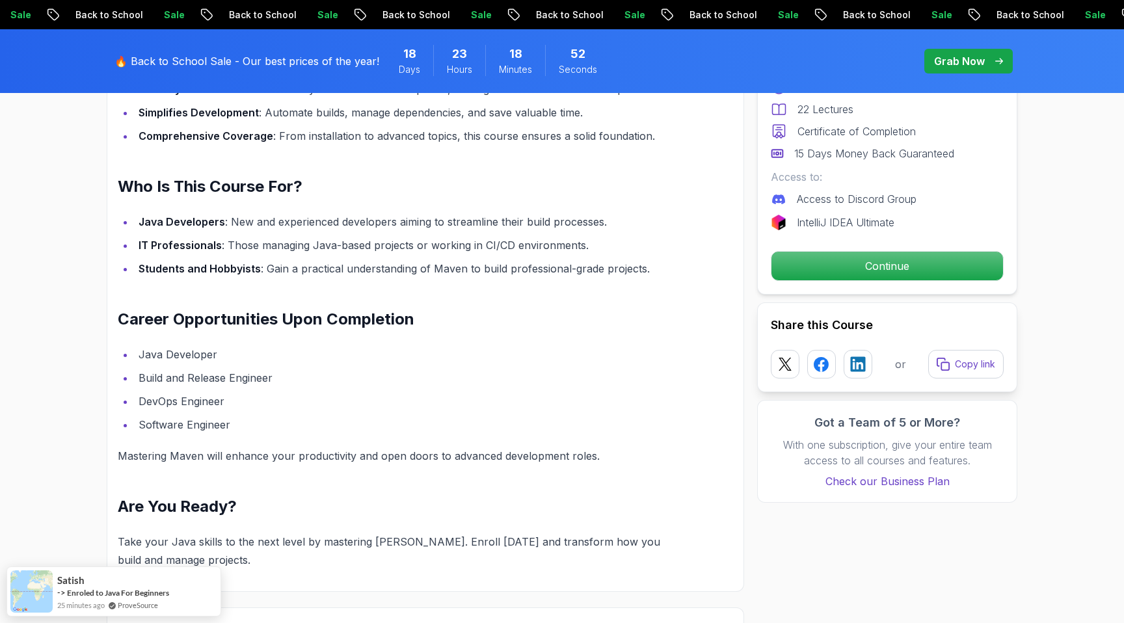
scroll to position [1030, 0]
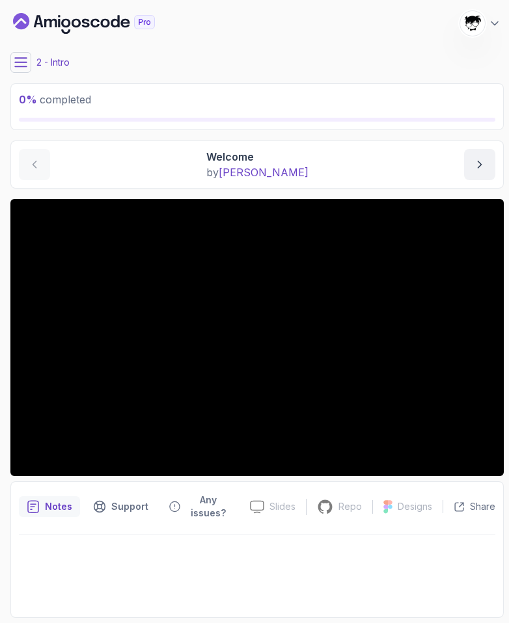
click at [21, 66] on icon at bounding box center [20, 62] width 13 height 13
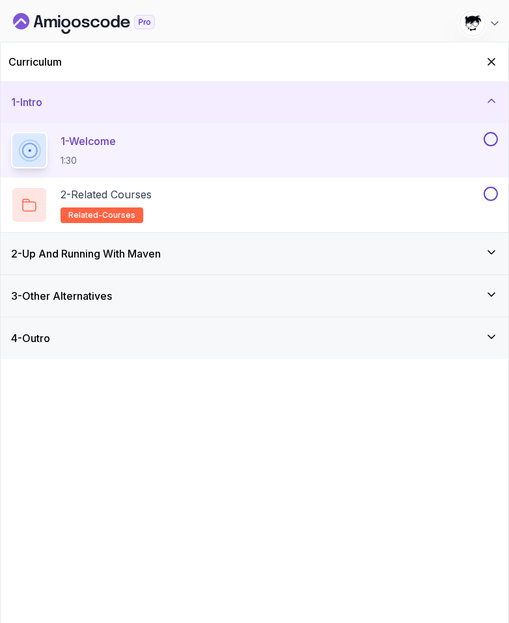
click at [96, 235] on div "2 - Up And Running With [PERSON_NAME]" at bounding box center [254, 254] width 507 height 42
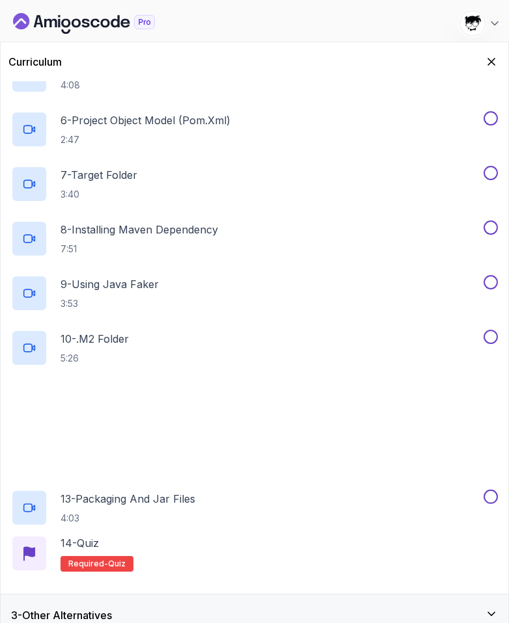
scroll to position [351, 0]
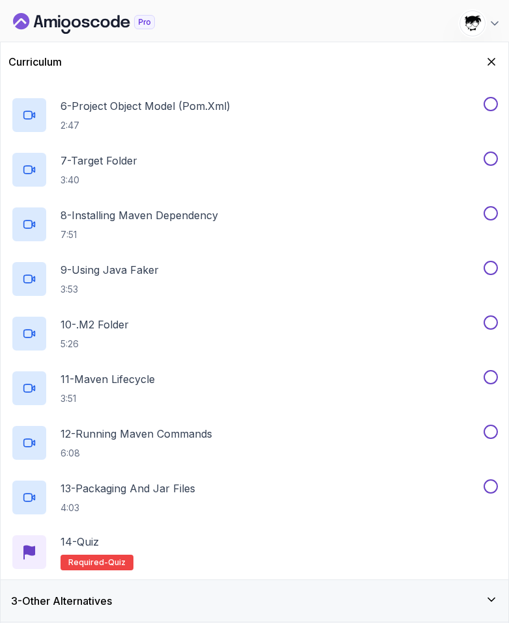
click at [99, 594] on h3 "3 - Other Alternatives" at bounding box center [61, 601] width 101 height 16
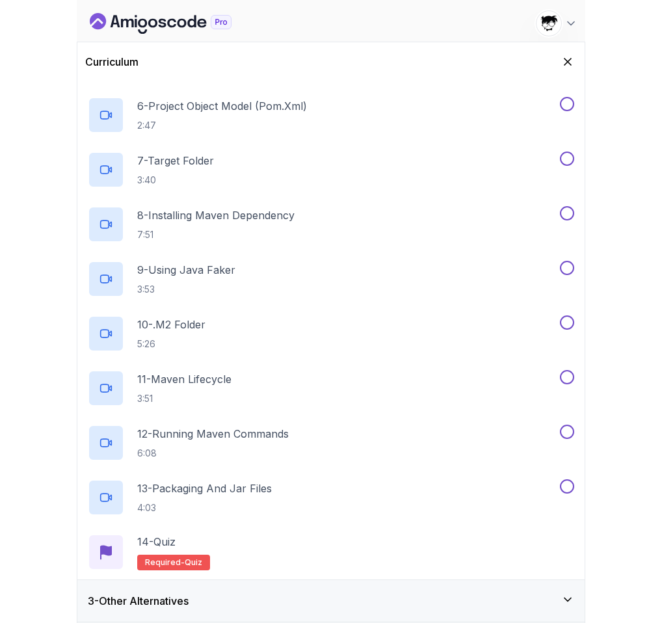
scroll to position [0, 0]
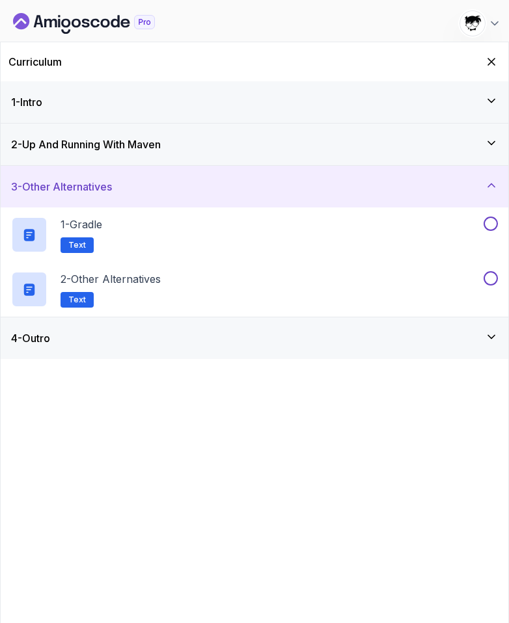
click at [94, 186] on h3 "3 - Other Alternatives" at bounding box center [61, 187] width 101 height 16
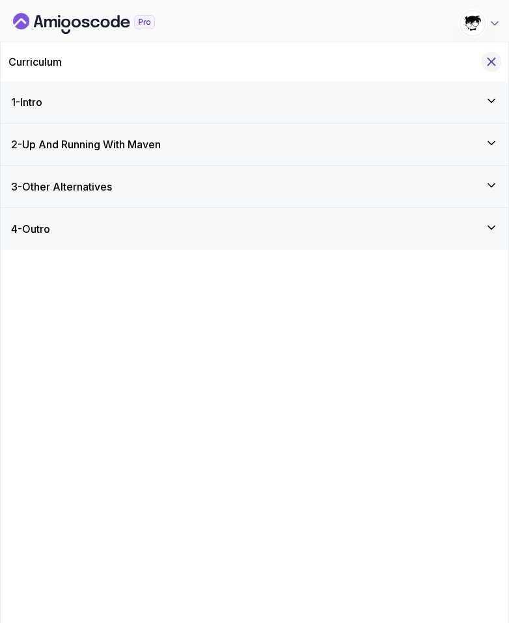
click at [494, 61] on icon "Hide Curriculum for mobile" at bounding box center [491, 62] width 14 height 14
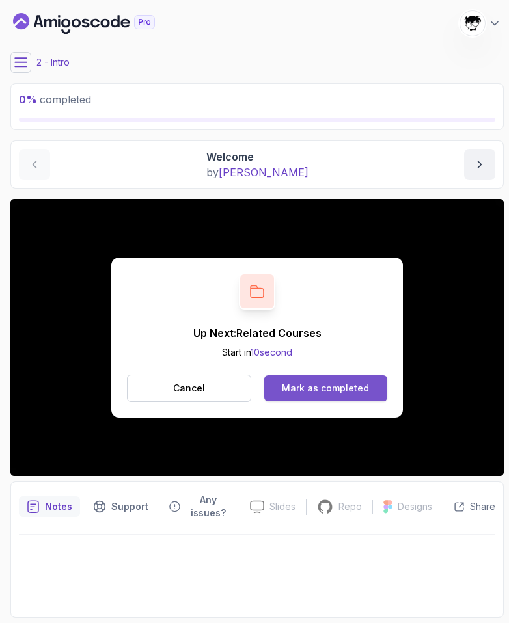
click at [311, 382] on div "Mark as completed" at bounding box center [325, 388] width 87 height 13
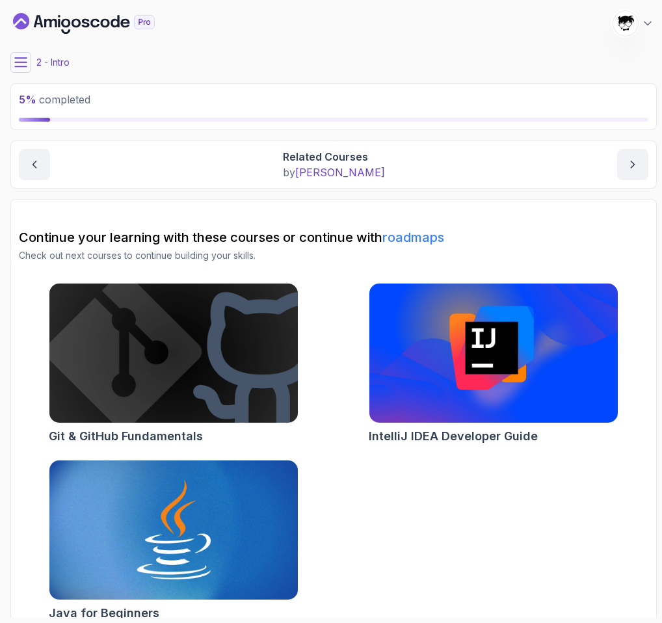
click at [20, 56] on icon at bounding box center [20, 62] width 13 height 13
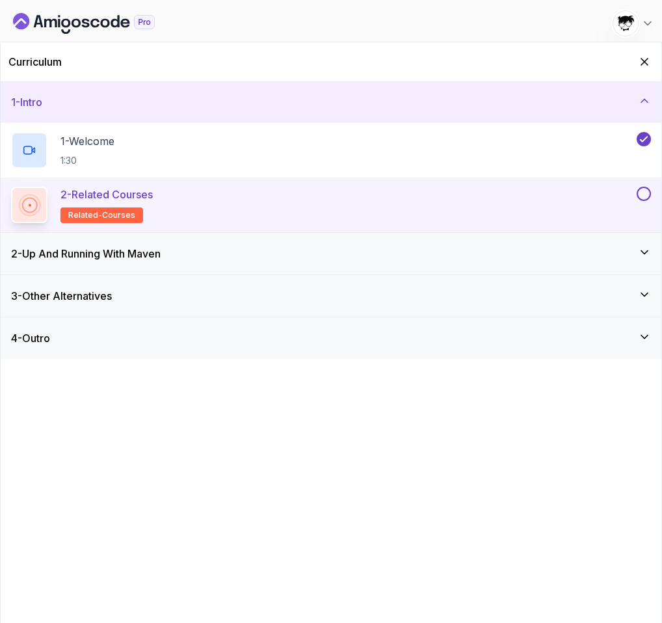
click at [193, 248] on div "2 - Up And Running With [PERSON_NAME]" at bounding box center [331, 254] width 640 height 16
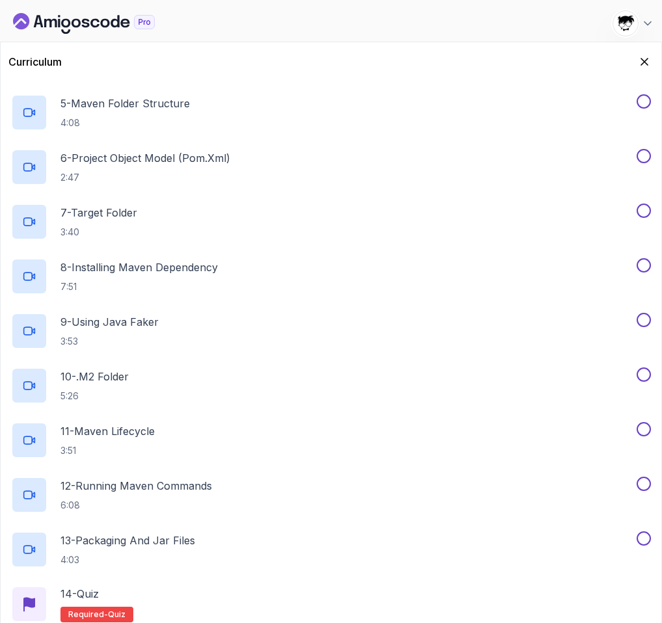
scroll to position [351, 0]
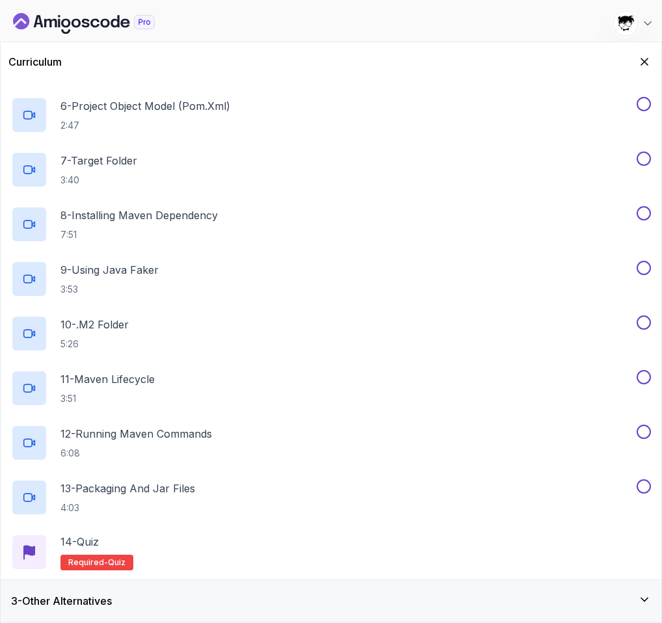
click at [151, 592] on div "3 - Other Alternatives" at bounding box center [331, 601] width 661 height 42
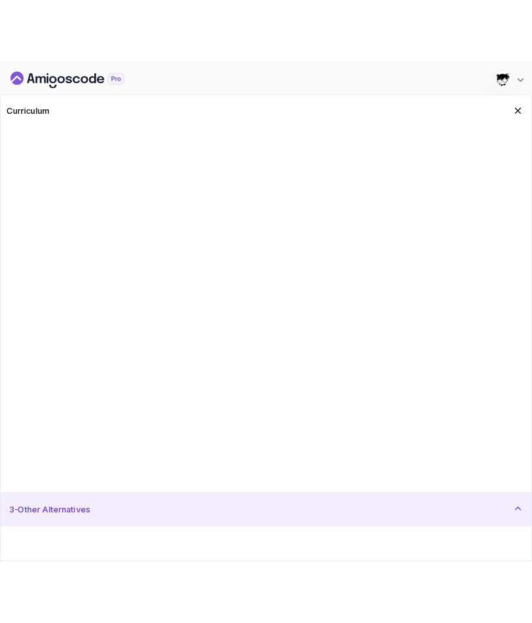
scroll to position [0, 0]
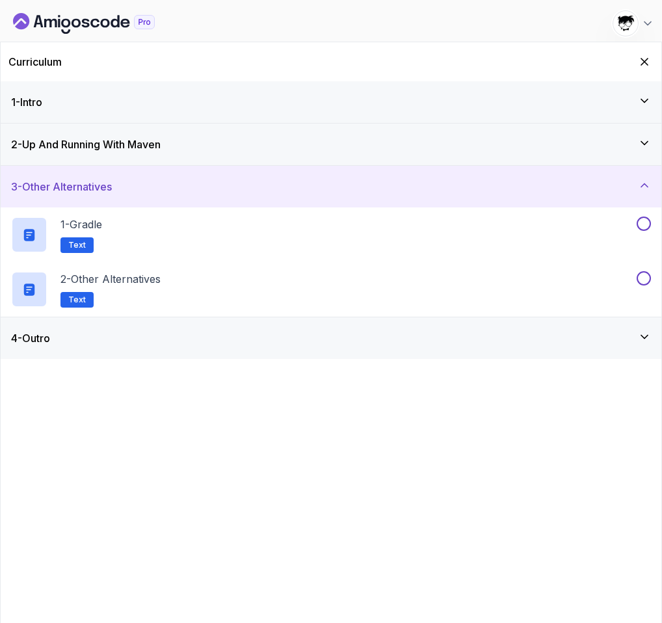
click at [161, 145] on h3 "2 - Up And Running With [PERSON_NAME]" at bounding box center [86, 145] width 150 height 16
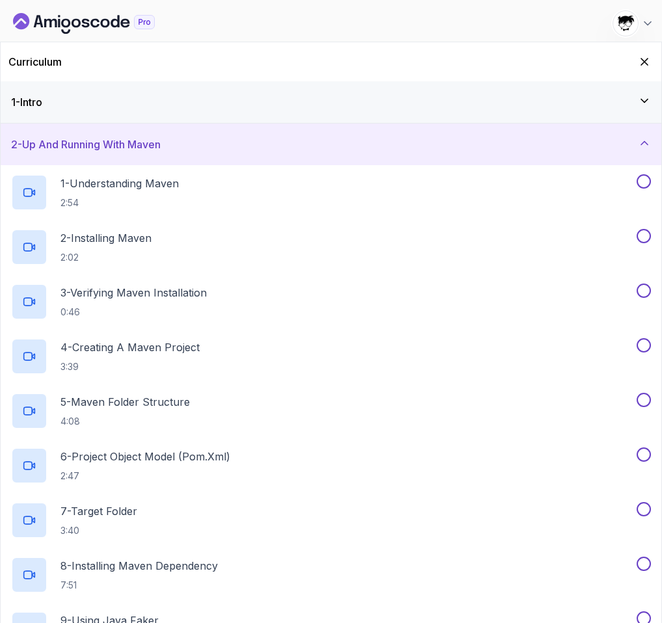
click at [535, 101] on div "1 - Intro" at bounding box center [331, 102] width 640 height 16
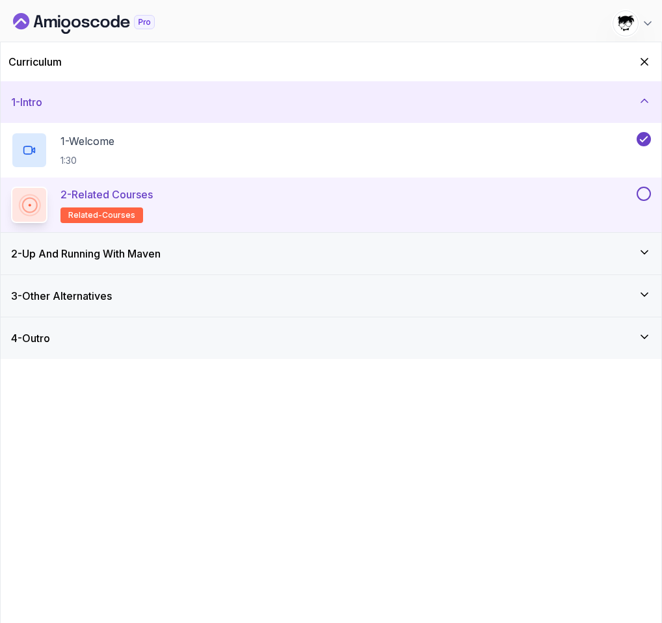
click at [642, 194] on button at bounding box center [644, 194] width 14 height 14
click at [429, 238] on div "2 - Up And Running With [PERSON_NAME]" at bounding box center [331, 254] width 661 height 42
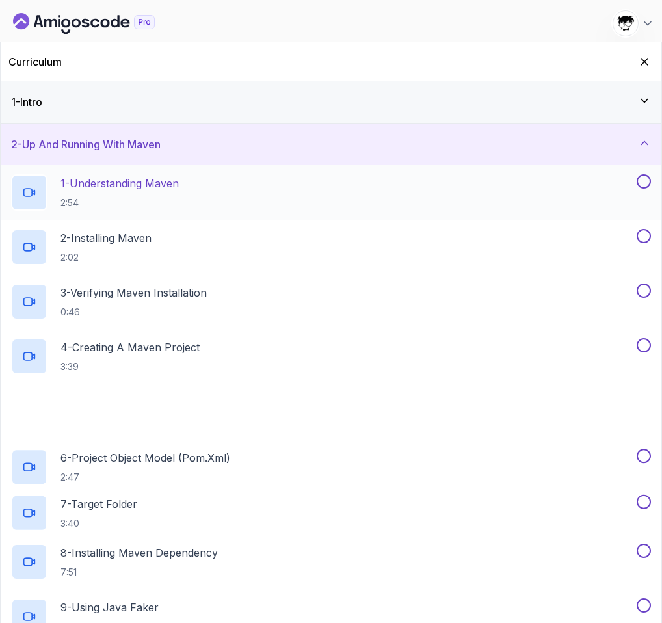
click at [293, 190] on div "1 - Understanding Maven 2:54" at bounding box center [322, 192] width 623 height 36
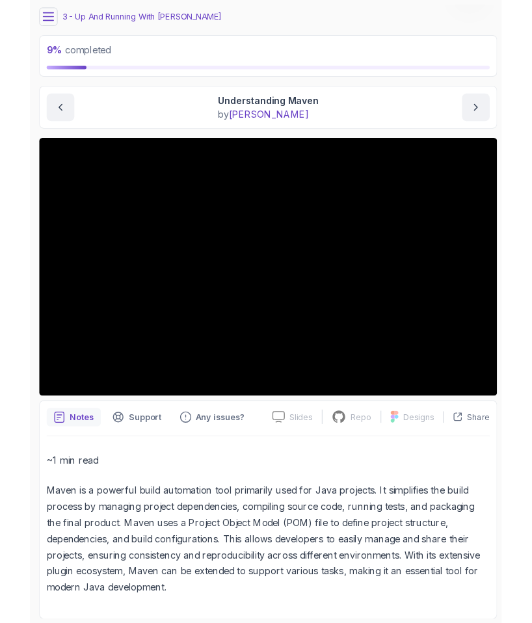
scroll to position [123, 0]
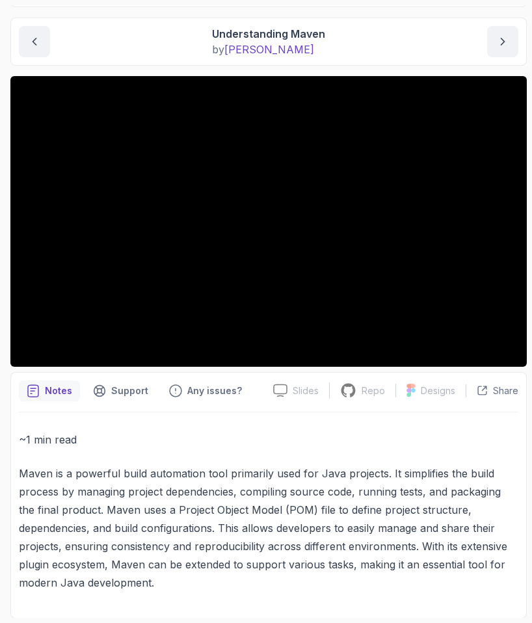
click at [239, 521] on p "Maven is a powerful build automation tool primarily used for Java projects. It …" at bounding box center [269, 527] width 500 height 127
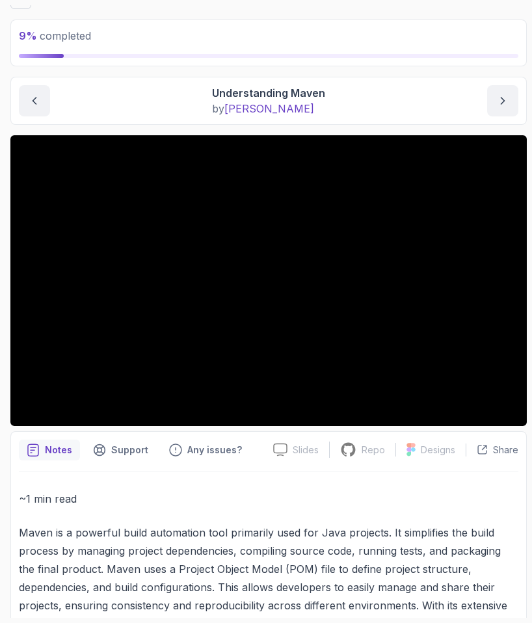
scroll to position [0, 0]
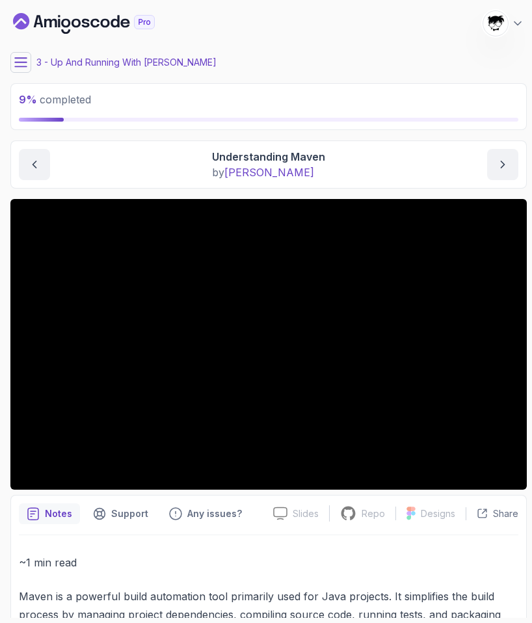
click at [15, 66] on icon at bounding box center [21, 62] width 12 height 8
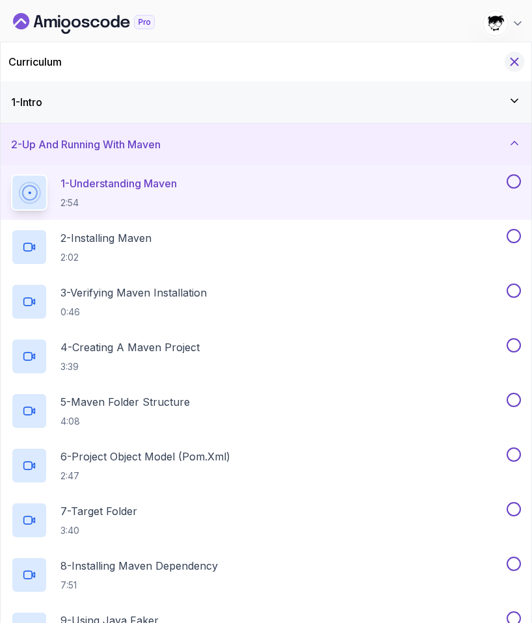
click at [511, 64] on icon "Hide Curriculum for mobile" at bounding box center [514, 62] width 7 height 7
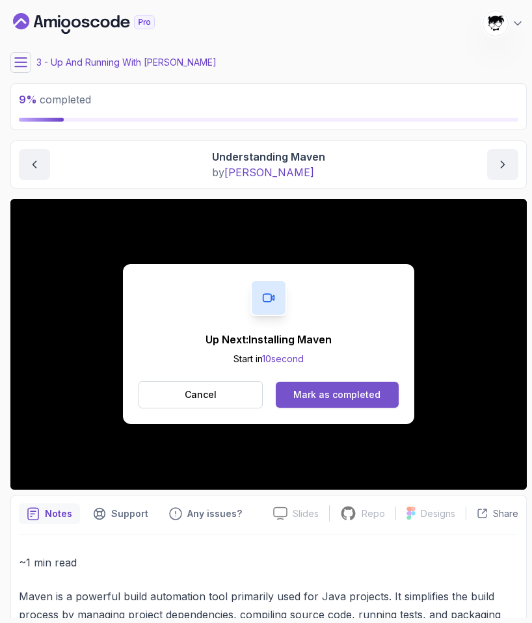
click at [302, 393] on div "Mark as completed" at bounding box center [336, 394] width 87 height 13
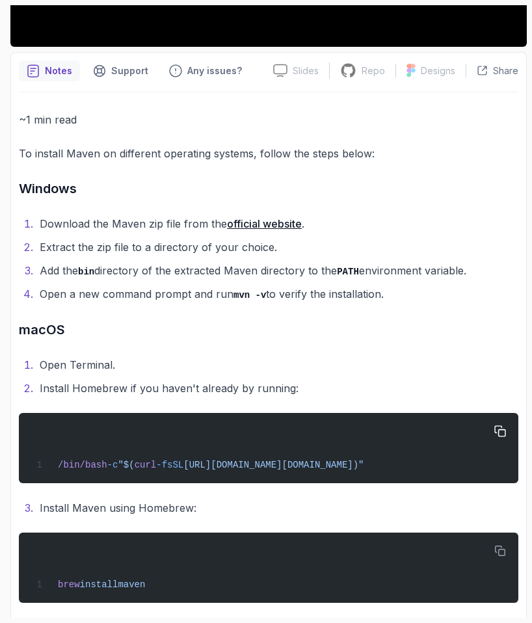
scroll to position [0, 60]
click at [494, 428] on icon "button" at bounding box center [500, 431] width 12 height 12
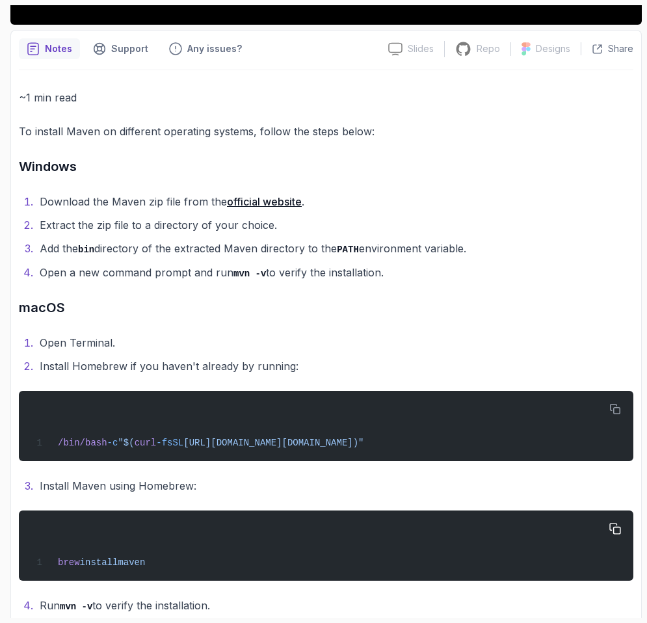
scroll to position [0, 0]
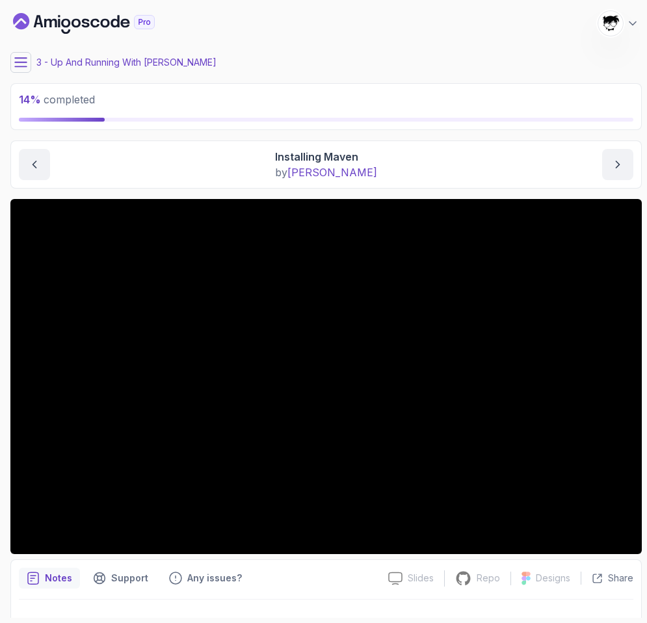
click at [26, 62] on icon at bounding box center [21, 62] width 12 height 8
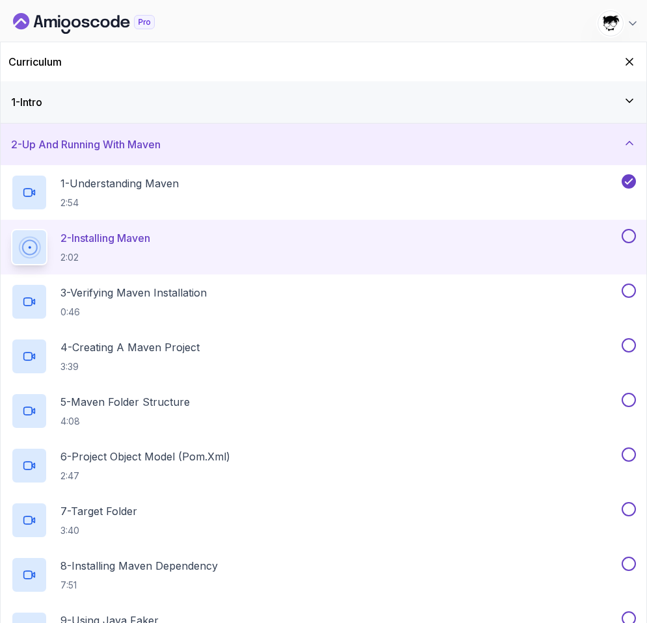
click at [629, 73] on div "Curriculum" at bounding box center [324, 61] width 646 height 39
click at [629, 66] on icon "Hide Curriculum for mobile" at bounding box center [629, 62] width 14 height 14
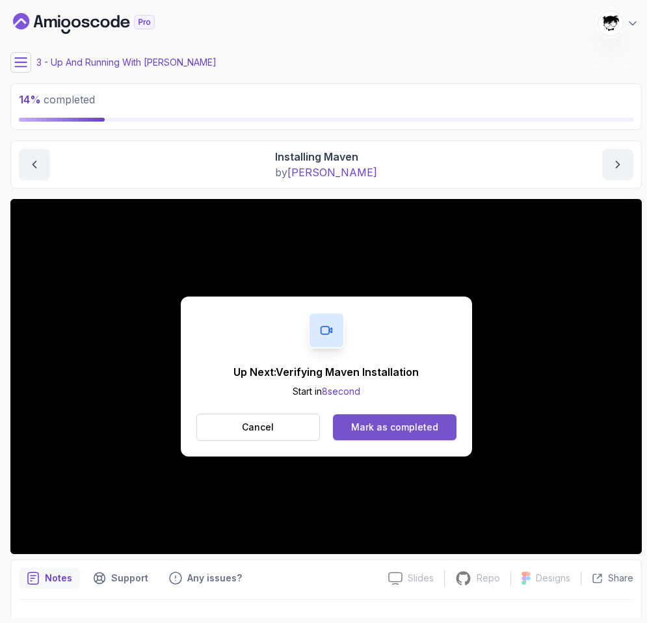
click at [392, 434] on button "Mark as completed" at bounding box center [394, 427] width 123 height 26
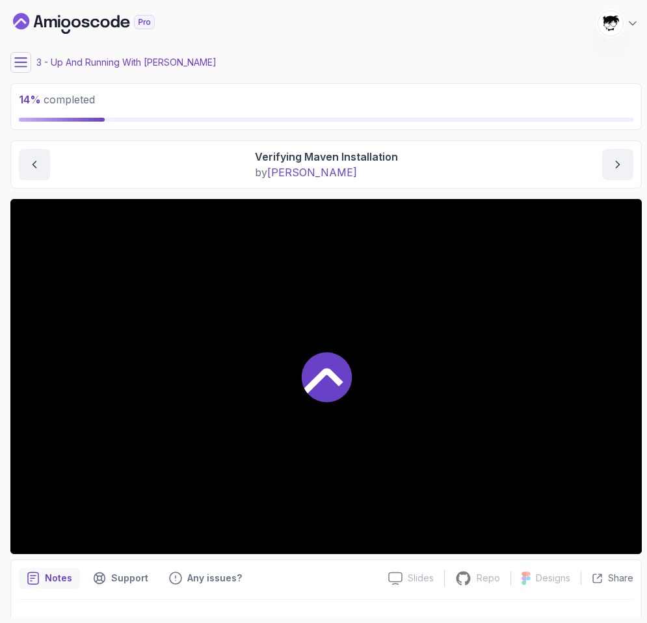
click at [25, 58] on icon at bounding box center [21, 62] width 12 height 8
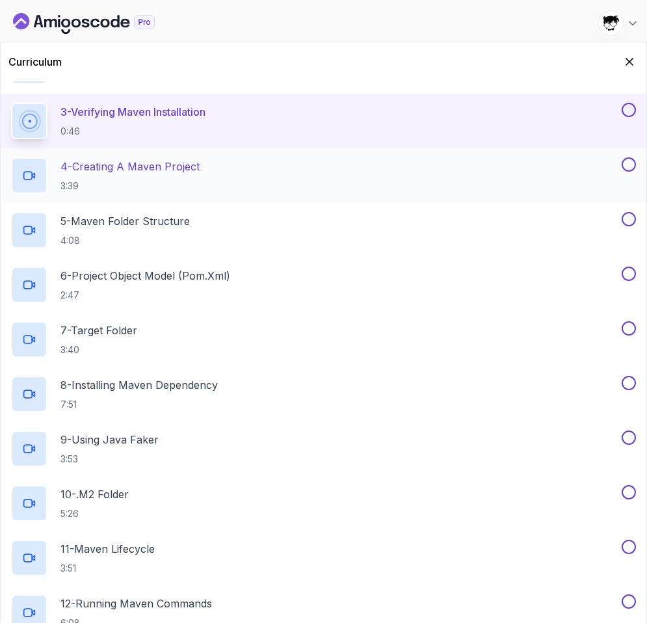
scroll to position [351, 0]
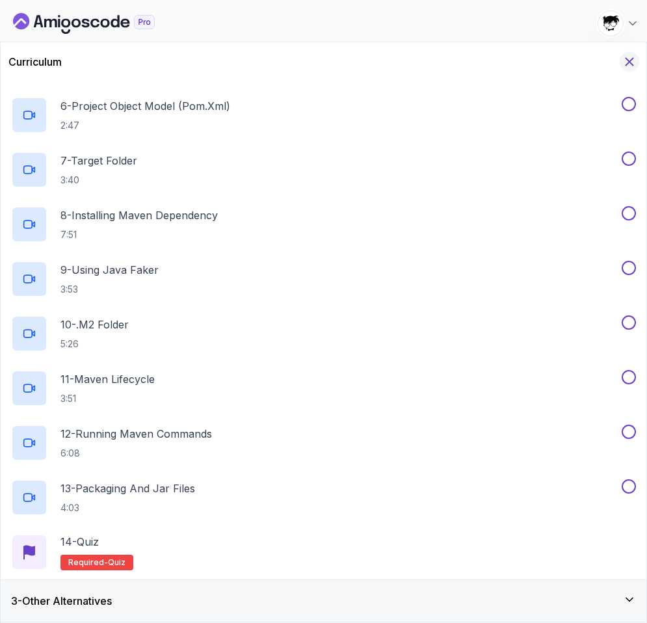
click at [626, 59] on icon "Hide Curriculum for mobile" at bounding box center [629, 62] width 7 height 7
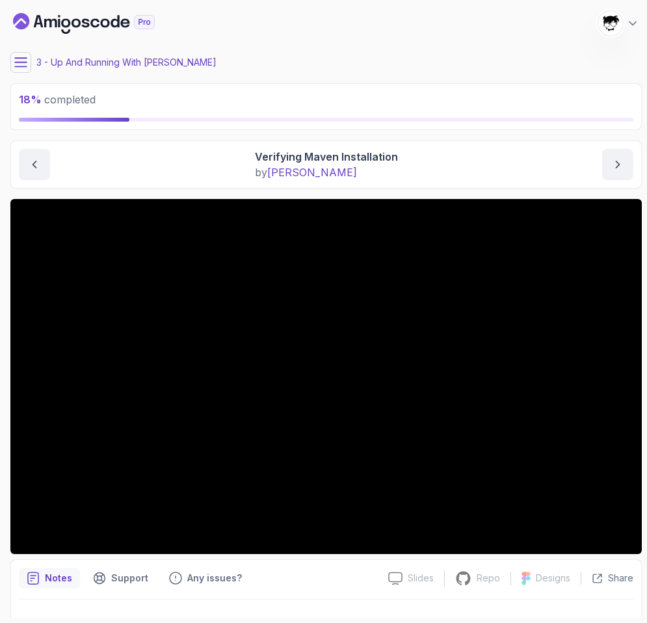
click at [34, 60] on div "3 - Up And Running With [PERSON_NAME]" at bounding box center [326, 62] width 632 height 21
click at [27, 60] on button at bounding box center [20, 62] width 21 height 21
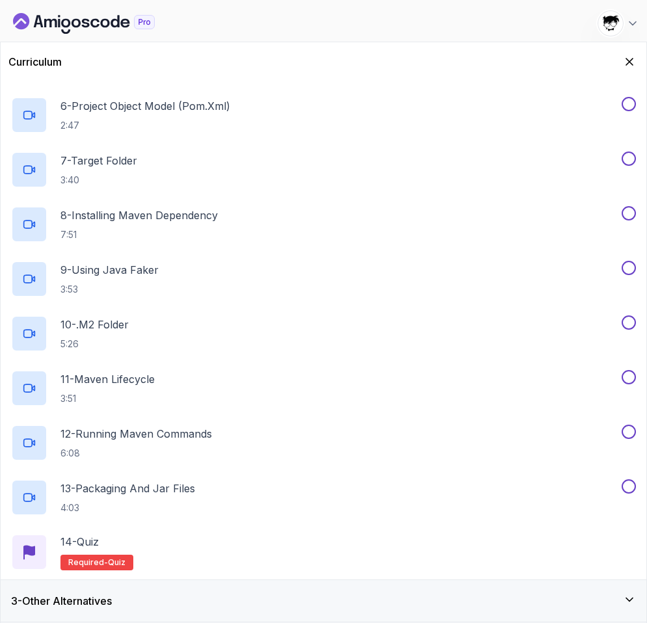
click at [83, 600] on h3 "3 - Other Alternatives" at bounding box center [61, 601] width 101 height 16
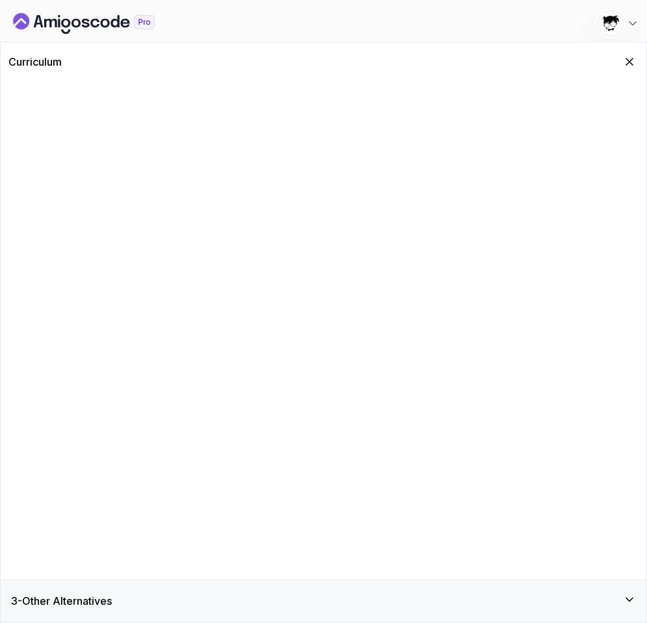
scroll to position [0, 0]
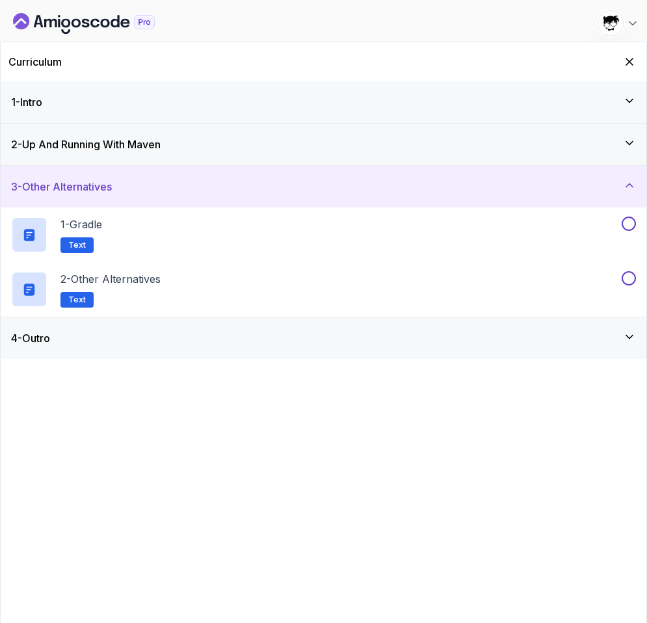
click at [88, 330] on div "4 - Outro" at bounding box center [323, 338] width 625 height 16
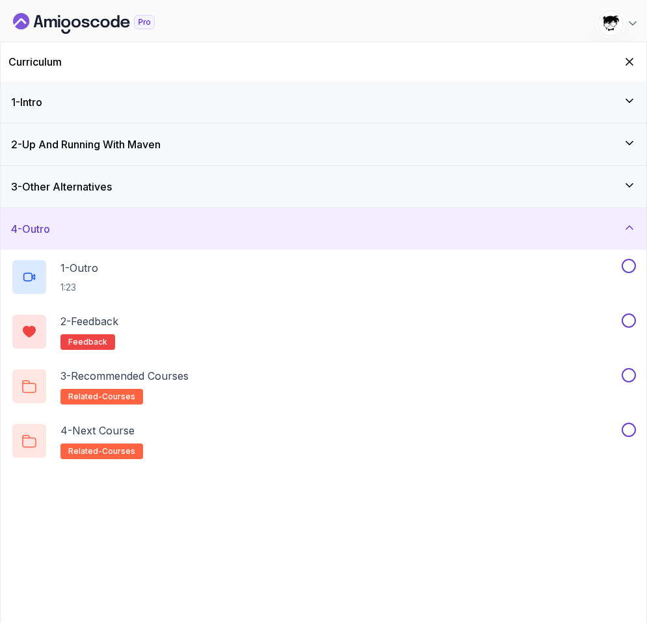
click at [88, 143] on h3 "2 - Up And Running With [PERSON_NAME]" at bounding box center [86, 145] width 150 height 16
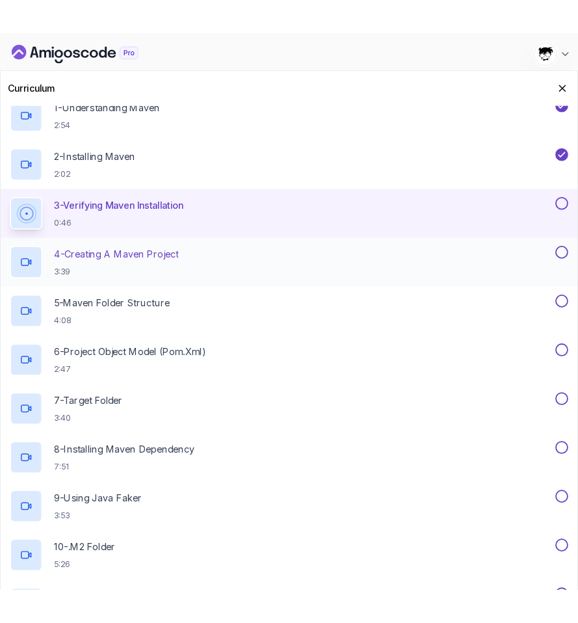
scroll to position [63, 0]
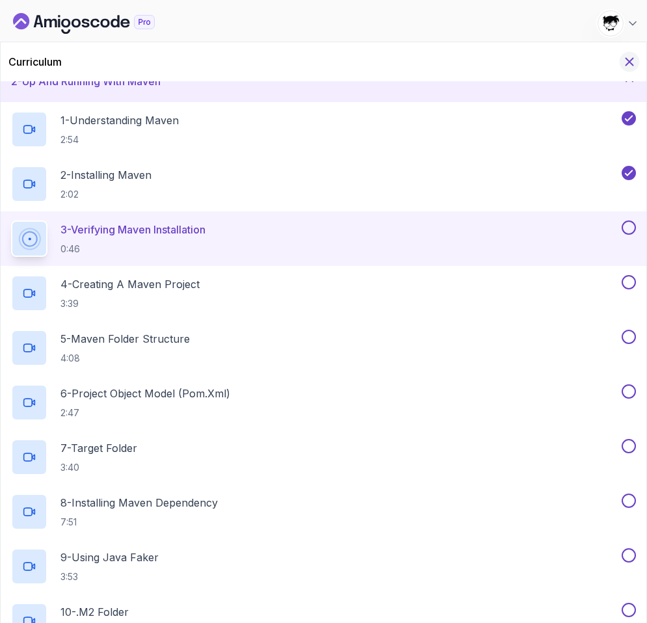
click at [627, 67] on icon "Hide Curriculum for mobile" at bounding box center [629, 62] width 14 height 14
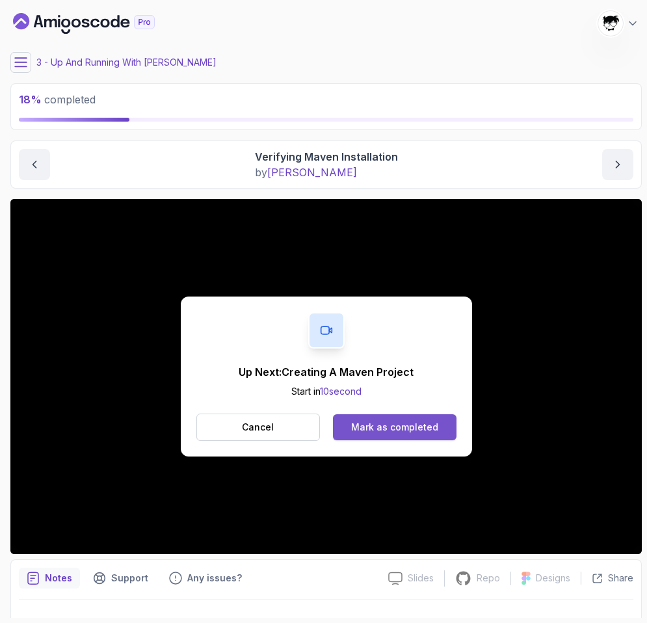
click at [368, 436] on button "Mark as completed" at bounding box center [394, 427] width 123 height 26
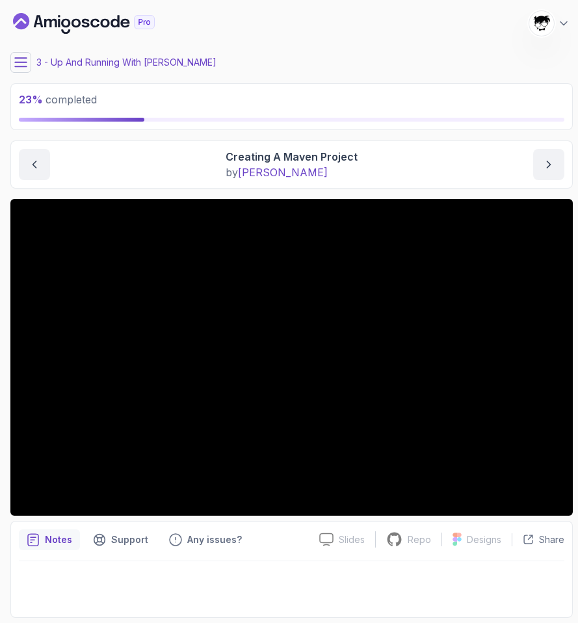
click at [14, 57] on button at bounding box center [20, 62] width 21 height 21
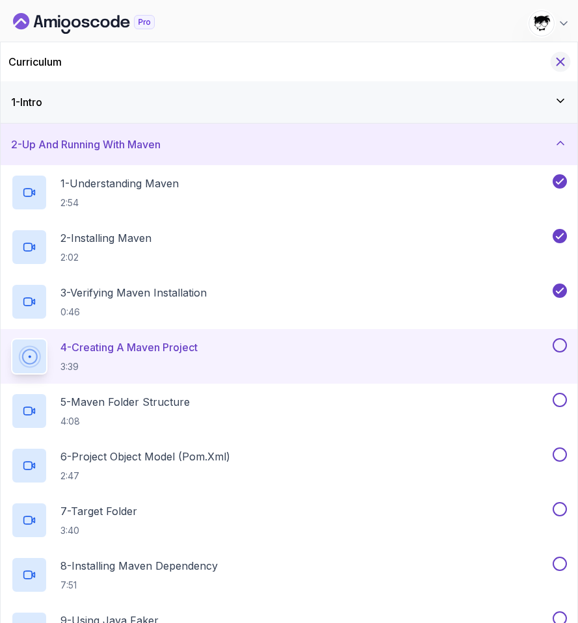
click at [563, 60] on icon "Hide Curriculum for mobile" at bounding box center [560, 62] width 7 height 7
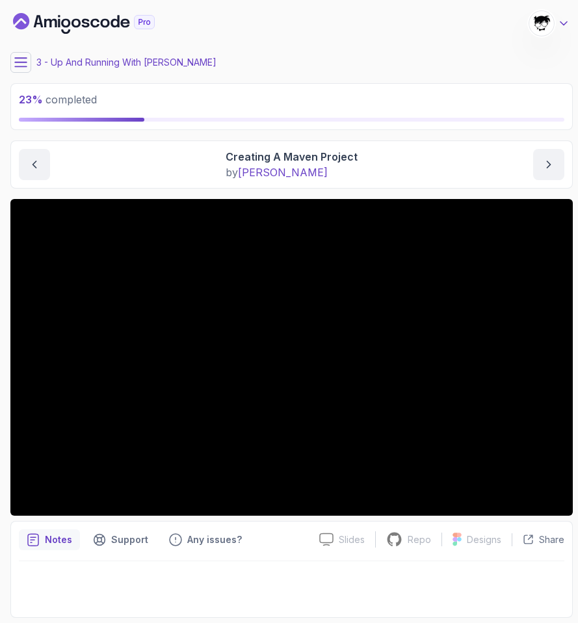
click at [563, 25] on icon at bounding box center [563, 23] width 13 height 13
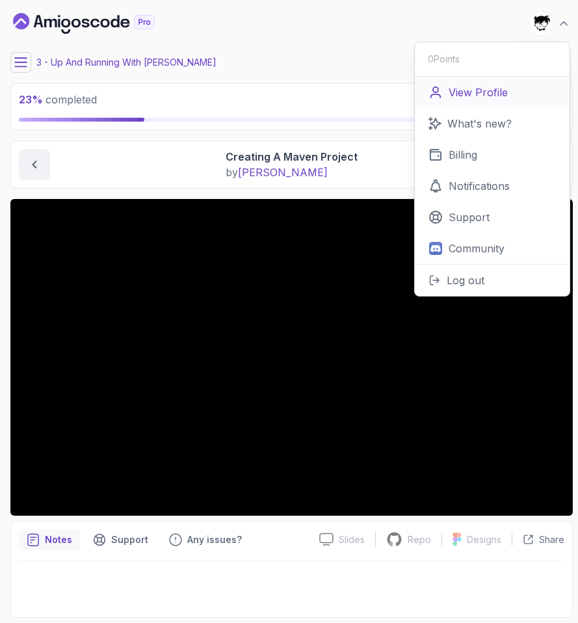
click at [457, 102] on link "View Profile" at bounding box center [492, 92] width 155 height 31
click at [467, 126] on p "What's new?" at bounding box center [479, 124] width 64 height 16
click at [264, 60] on div "3 - Up And Running With [PERSON_NAME]" at bounding box center [291, 62] width 563 height 21
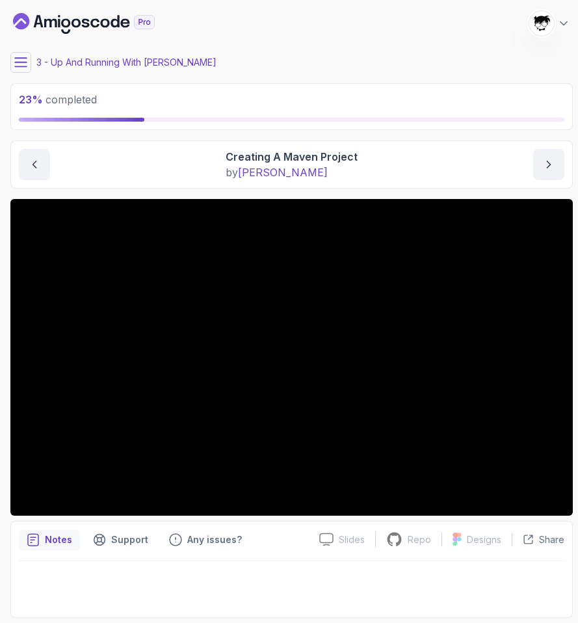
click at [23, 70] on button at bounding box center [20, 62] width 21 height 21
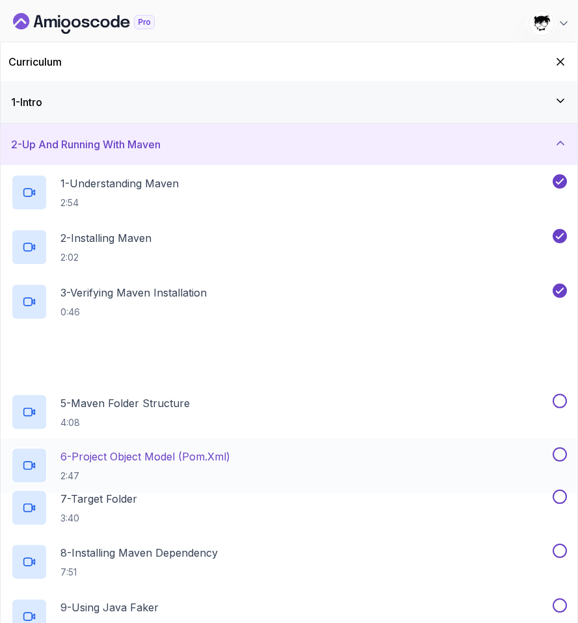
scroll to position [351, 0]
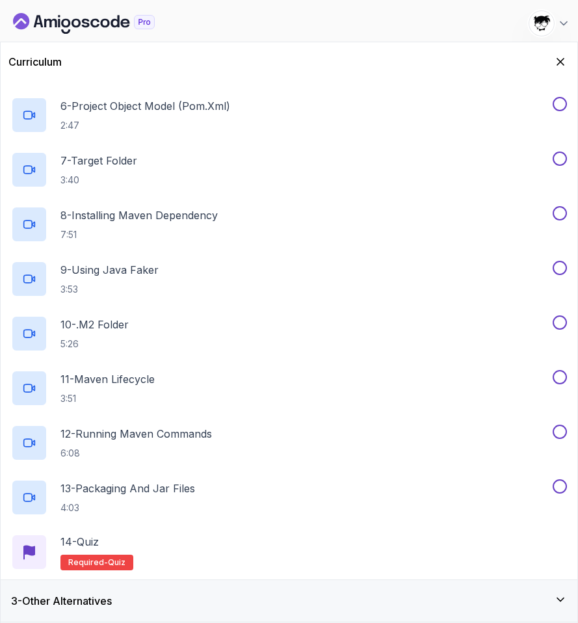
click at [117, 620] on div "3 - Other Alternatives" at bounding box center [289, 601] width 577 height 42
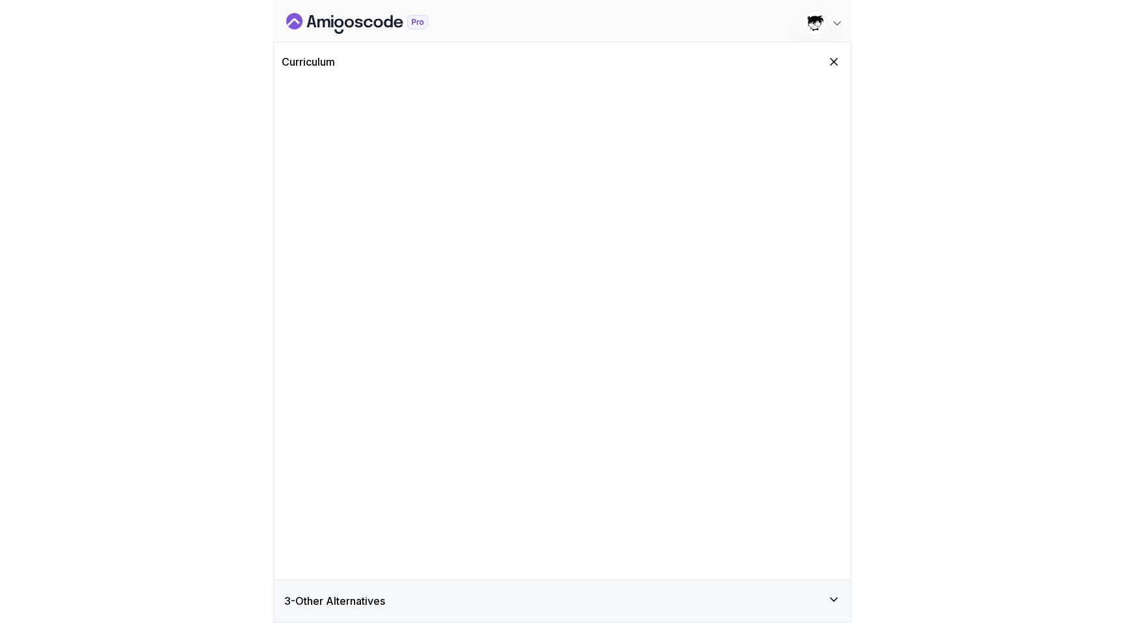
scroll to position [0, 0]
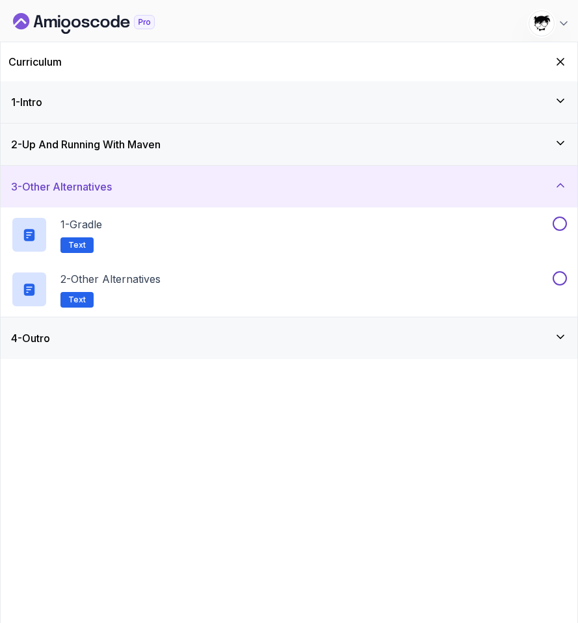
click at [62, 355] on div "4 - Outro" at bounding box center [289, 338] width 577 height 42
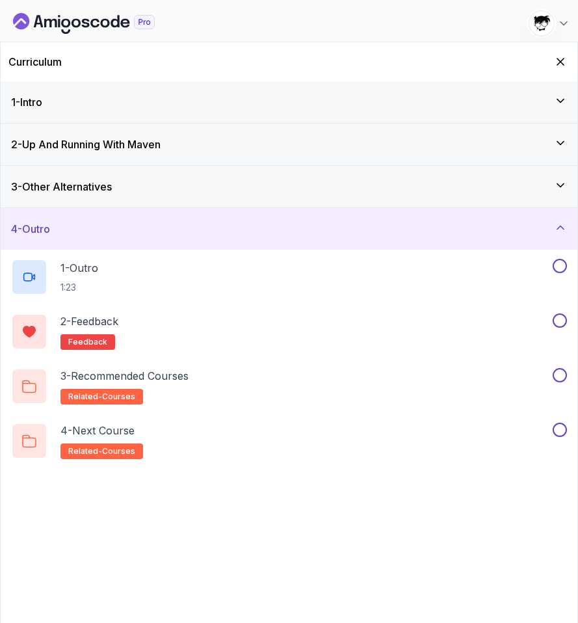
click at [77, 228] on div "4 - Outro" at bounding box center [289, 229] width 556 height 16
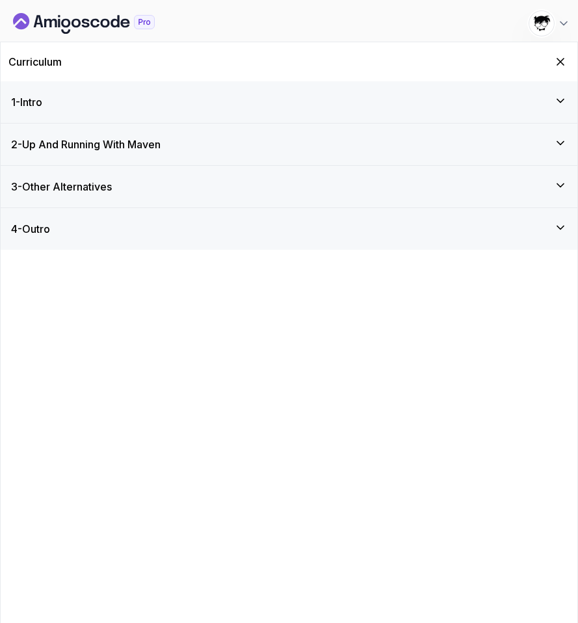
click at [85, 159] on div "2 - Up And Running With [PERSON_NAME]" at bounding box center [289, 145] width 577 height 42
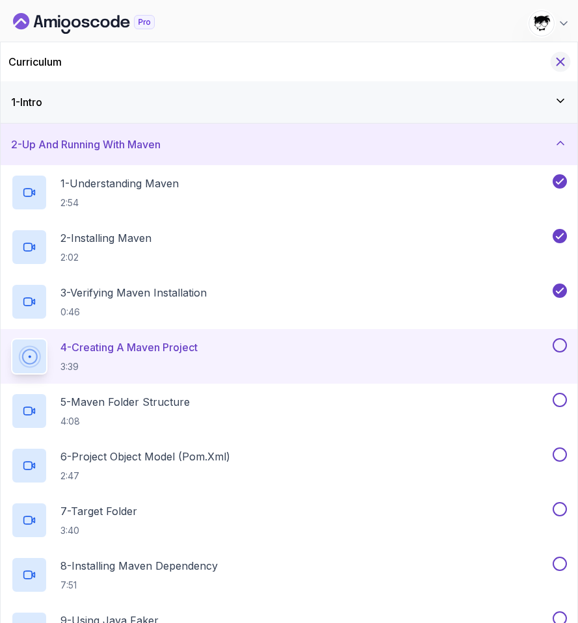
click at [556, 61] on icon "Hide Curriculum for mobile" at bounding box center [560, 62] width 14 height 14
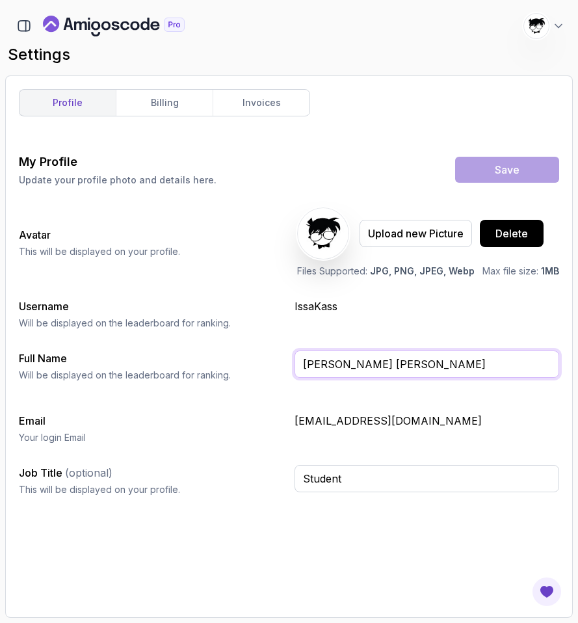
click at [444, 367] on input "[PERSON_NAME] [PERSON_NAME]" at bounding box center [427, 364] width 265 height 27
type input "[PERSON_NAME] [PERSON_NAME]"
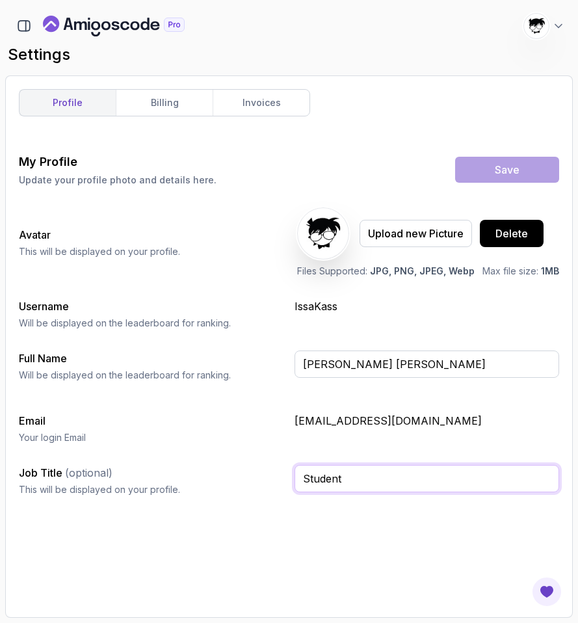
click at [345, 470] on input "Student" at bounding box center [427, 478] width 265 height 27
click at [350, 481] on input "Student" at bounding box center [427, 478] width 265 height 27
click at [350, 481] on input "Job Title (optional)" at bounding box center [427, 478] width 265 height 27
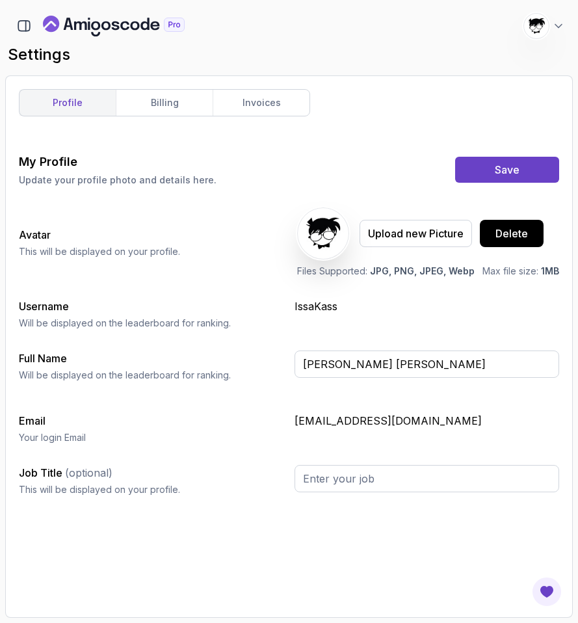
click at [349, 538] on div "My Profile Update your profile photo and details here. Save Avatar This will be…" at bounding box center [289, 378] width 540 height 451
click at [334, 465] on input "Job Title (optional)" at bounding box center [427, 478] width 265 height 27
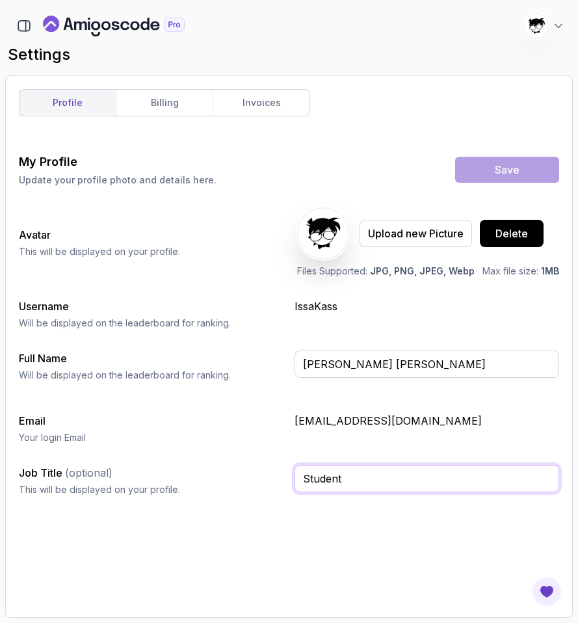
type input "Student"
click at [325, 551] on div "My Profile Update your profile photo and details here. Save Avatar This will be…" at bounding box center [289, 378] width 540 height 451
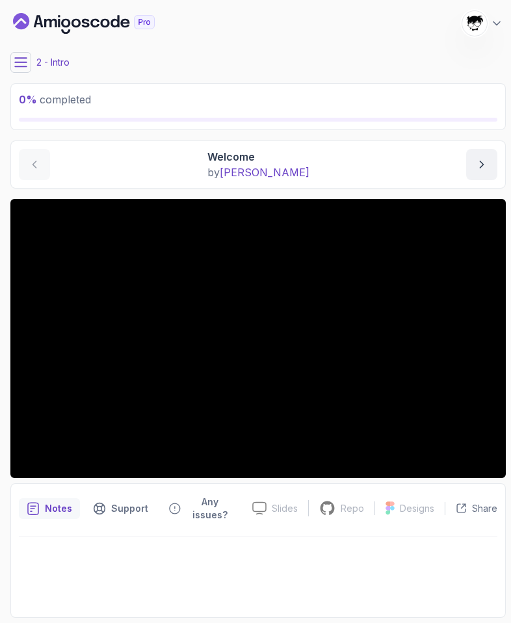
click at [28, 62] on button at bounding box center [20, 62] width 21 height 21
click at [18, 68] on icon at bounding box center [20, 62] width 13 height 13
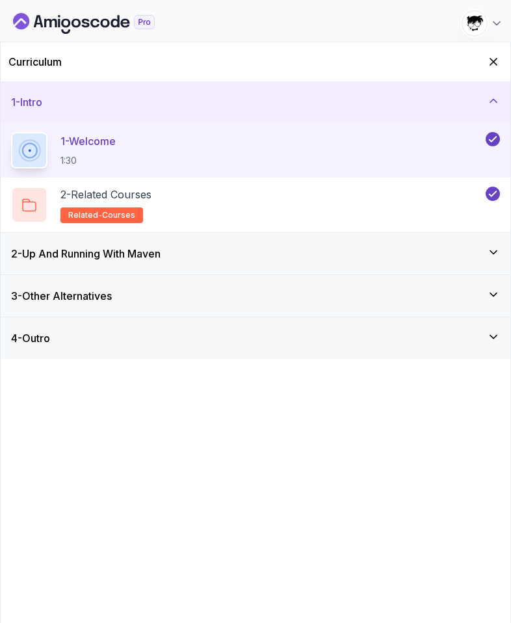
click at [81, 254] on h3 "2 - Up And Running With [PERSON_NAME]" at bounding box center [86, 254] width 150 height 16
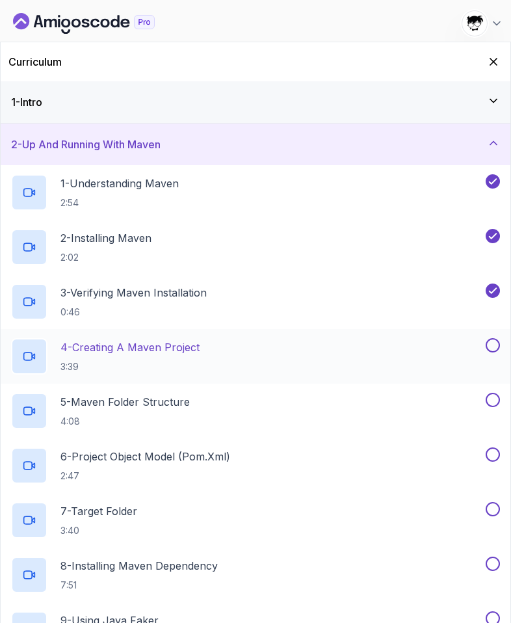
click at [104, 341] on p "4 - Creating A Maven Project" at bounding box center [129, 348] width 139 height 16
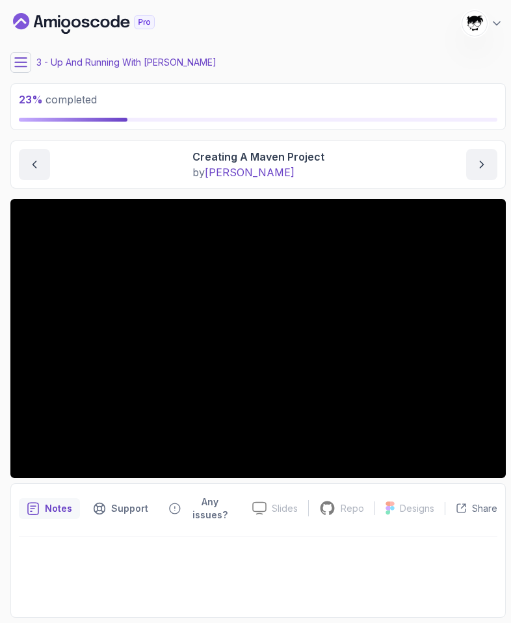
click at [23, 68] on icon at bounding box center [20, 62] width 13 height 13
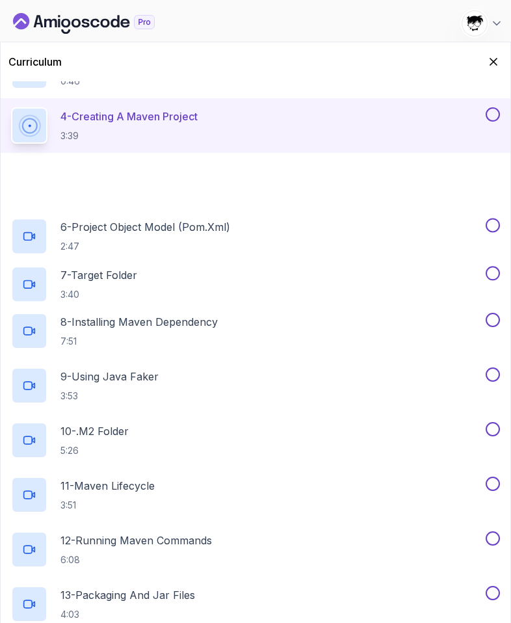
scroll to position [248, 0]
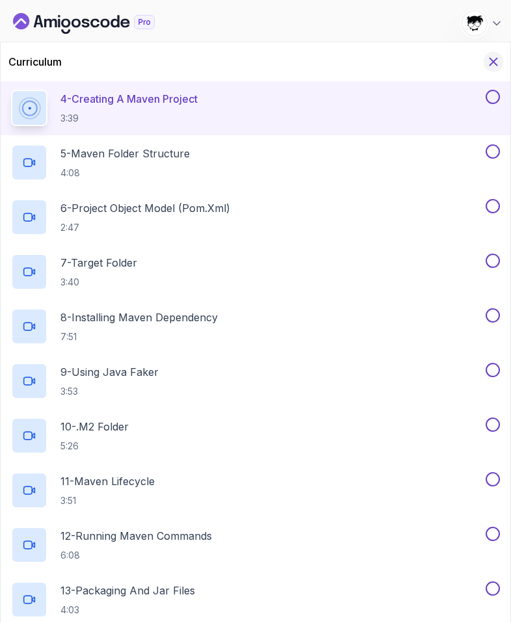
click at [493, 60] on icon "Hide Curriculum for mobile" at bounding box center [493, 62] width 14 height 14
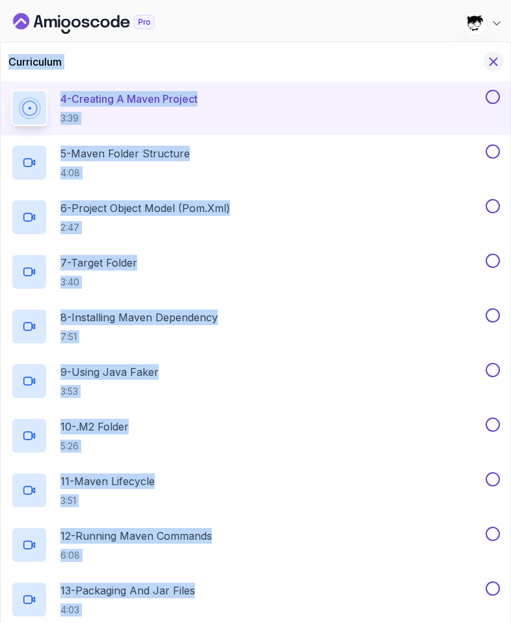
click at [493, 60] on div "3 - Up And Running With [PERSON_NAME]" at bounding box center [258, 62] width 496 height 21
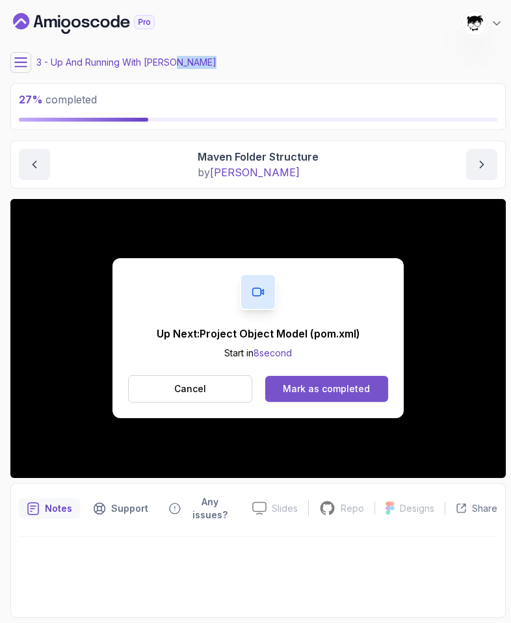
click at [311, 388] on div "Mark as completed" at bounding box center [326, 388] width 87 height 13
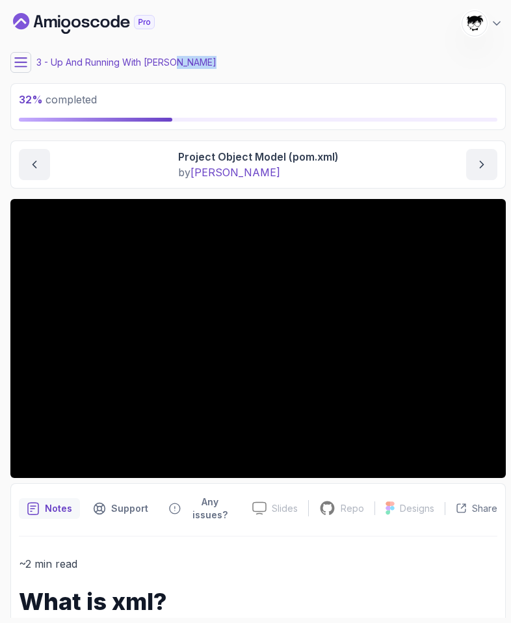
scroll to position [457, 0]
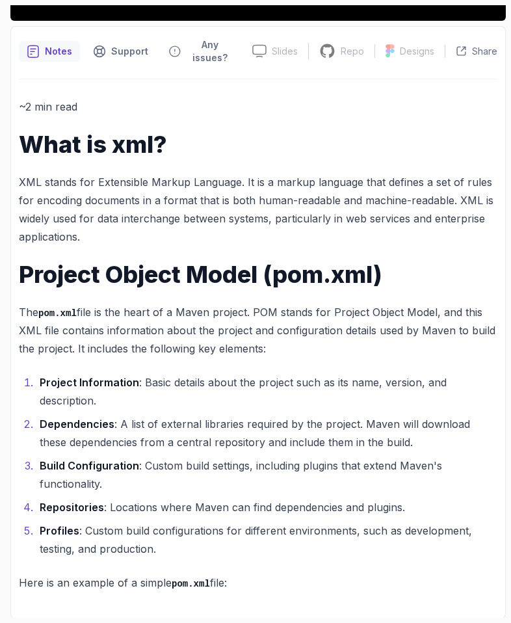
click at [126, 363] on div "~2 min read What is xml? XML stands for Extensible Markup Language. It is a mar…" at bounding box center [258, 345] width 479 height 495
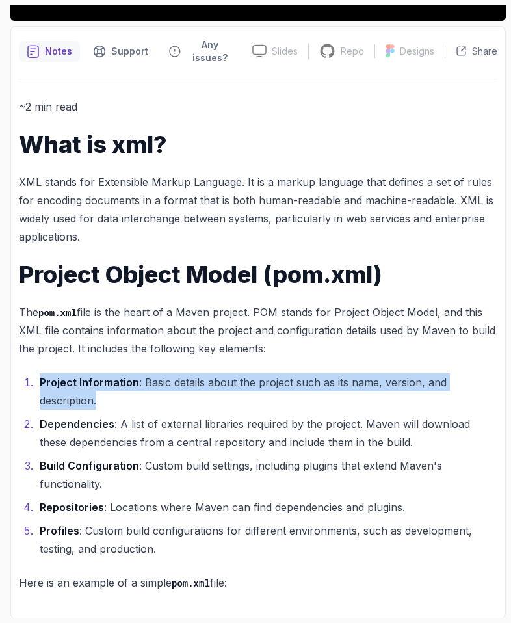
click at [126, 363] on div "~2 min read What is xml? XML stands for Extensible Markup Language. It is a mar…" at bounding box center [258, 345] width 479 height 495
click at [113, 412] on ol "Project Information : Basic details about the project such as its name, version…" at bounding box center [258, 465] width 479 height 185
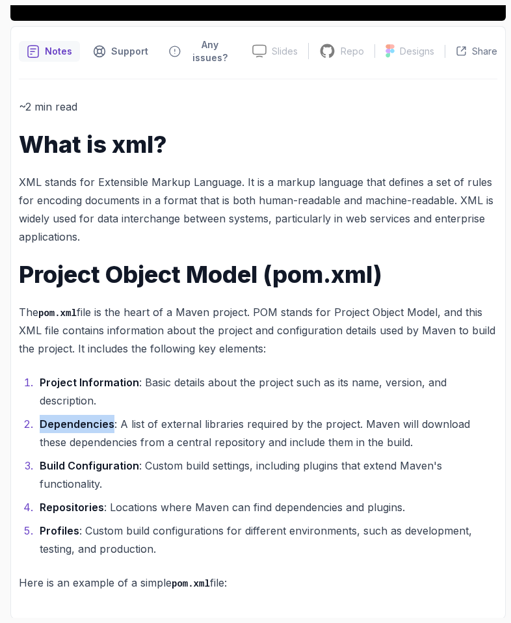
click at [113, 412] on ol "Project Information : Basic details about the project such as its name, version…" at bounding box center [258, 465] width 479 height 185
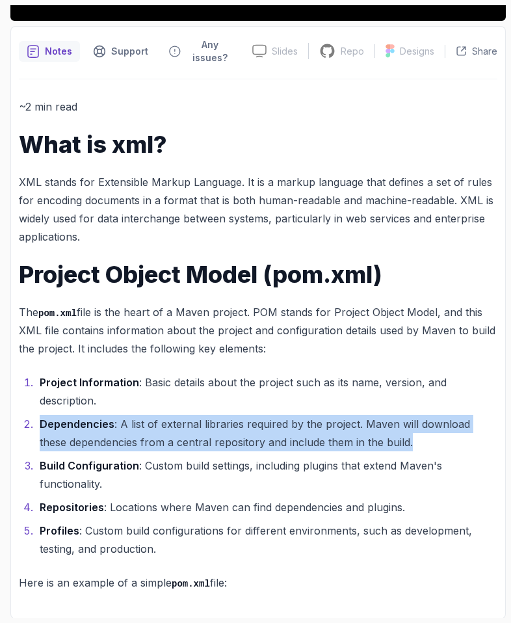
click at [113, 412] on ol "Project Information : Basic details about the project such as its name, version…" at bounding box center [258, 465] width 479 height 185
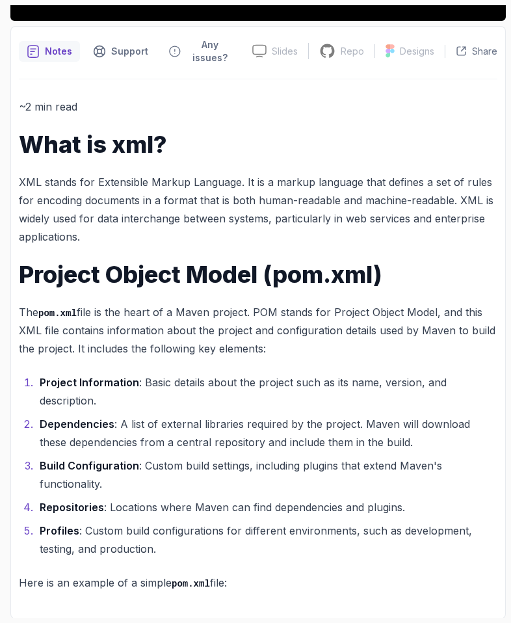
click at [101, 458] on li "Build Configuration : Custom build settings, including plugins that extend Mave…" at bounding box center [267, 475] width 462 height 36
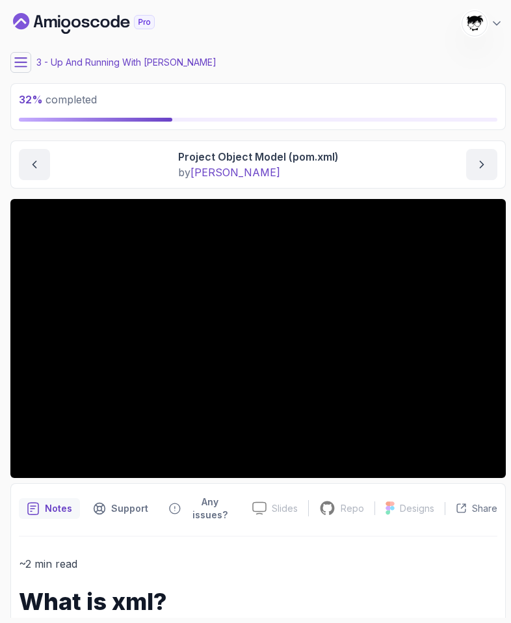
click at [20, 58] on icon at bounding box center [21, 62] width 12 height 8
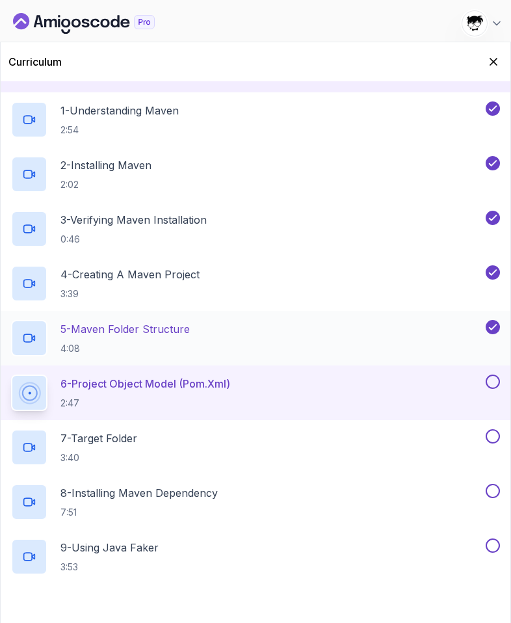
scroll to position [233, 0]
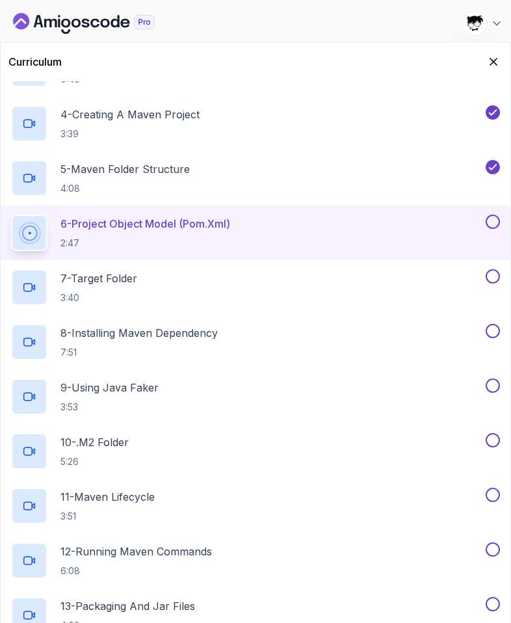
click at [502, 66] on div "Curriculum" at bounding box center [256, 61] width 510 height 39
click at [496, 61] on icon "Hide Curriculum for mobile" at bounding box center [493, 62] width 14 height 14
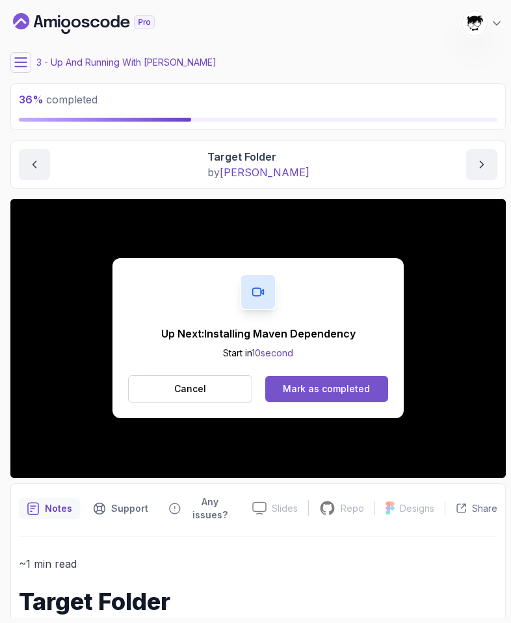
click at [338, 383] on div "Mark as completed" at bounding box center [326, 388] width 87 height 13
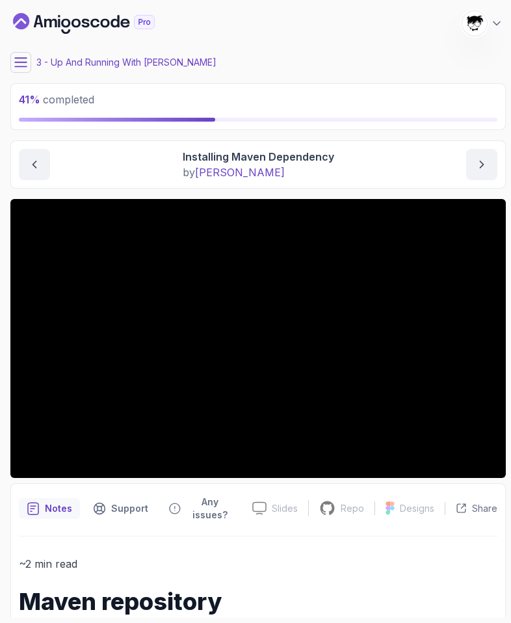
click at [20, 66] on icon at bounding box center [20, 62] width 13 height 13
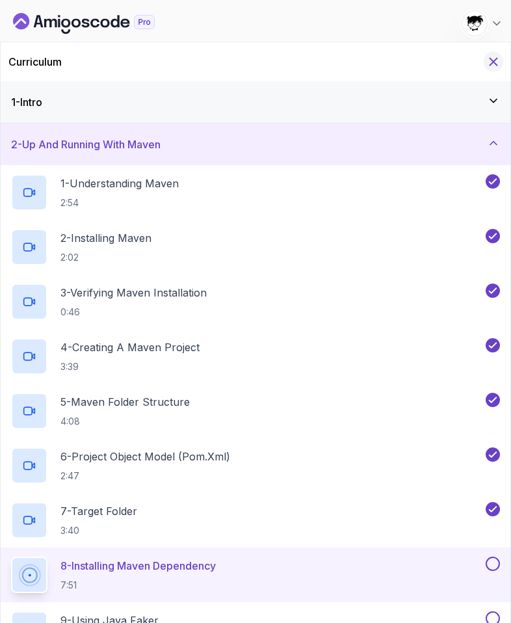
click at [499, 59] on icon "Hide Curriculum for mobile" at bounding box center [493, 62] width 14 height 14
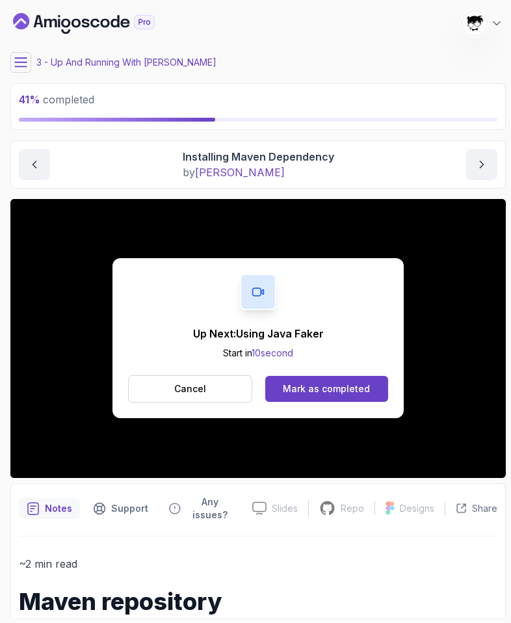
click at [388, 338] on div "Up Next: Using Java Faker Start in 10 second Cancel Mark as completed" at bounding box center [258, 338] width 291 height 160
click at [339, 379] on button "Mark as completed" at bounding box center [326, 389] width 123 height 26
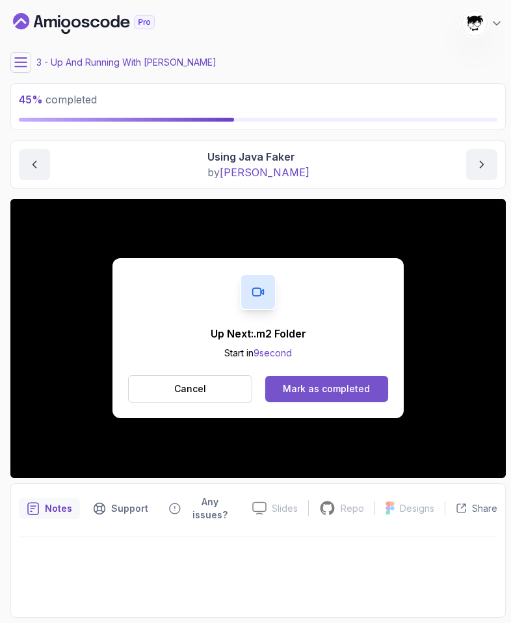
click at [349, 390] on div "Mark as completed" at bounding box center [326, 388] width 87 height 13
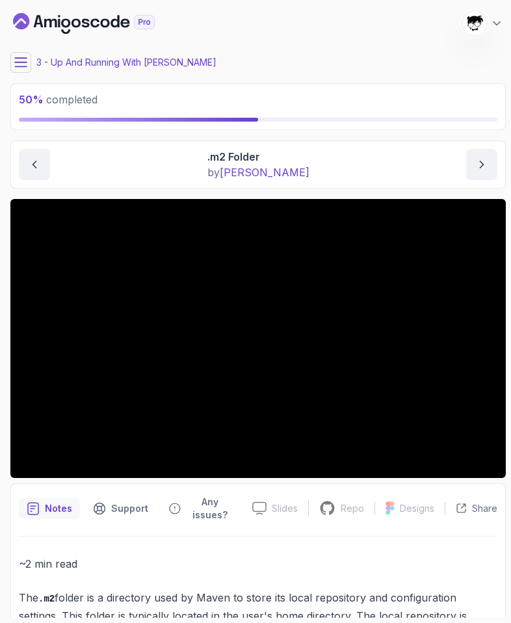
click at [18, 64] on icon at bounding box center [20, 62] width 13 height 13
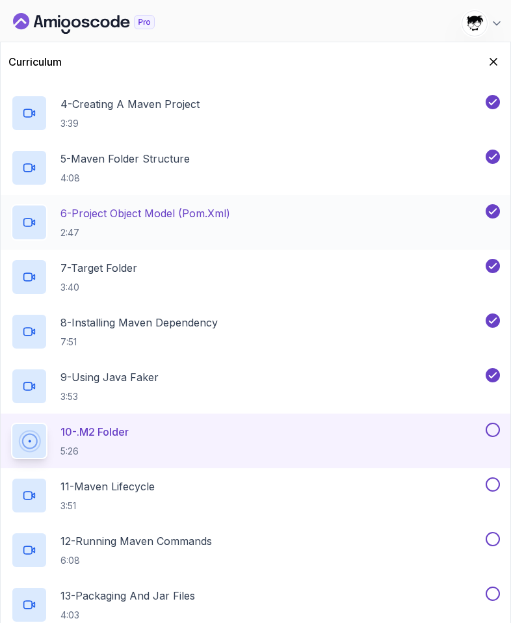
scroll to position [301, 0]
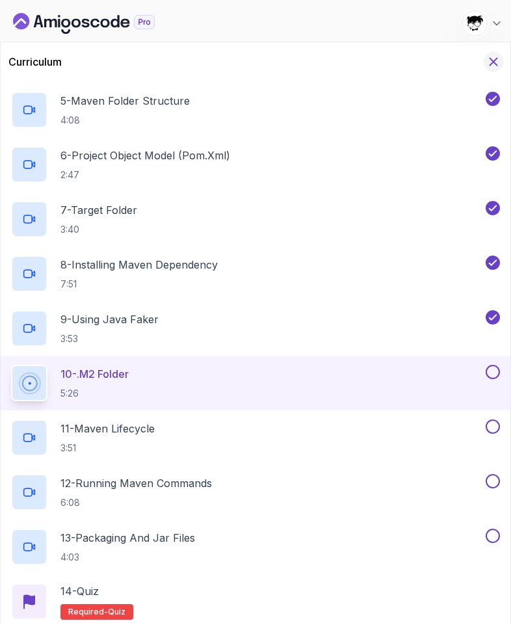
click at [492, 56] on icon "Hide Curriculum for mobile" at bounding box center [493, 62] width 14 height 14
